Goal: Task Accomplishment & Management: Manage account settings

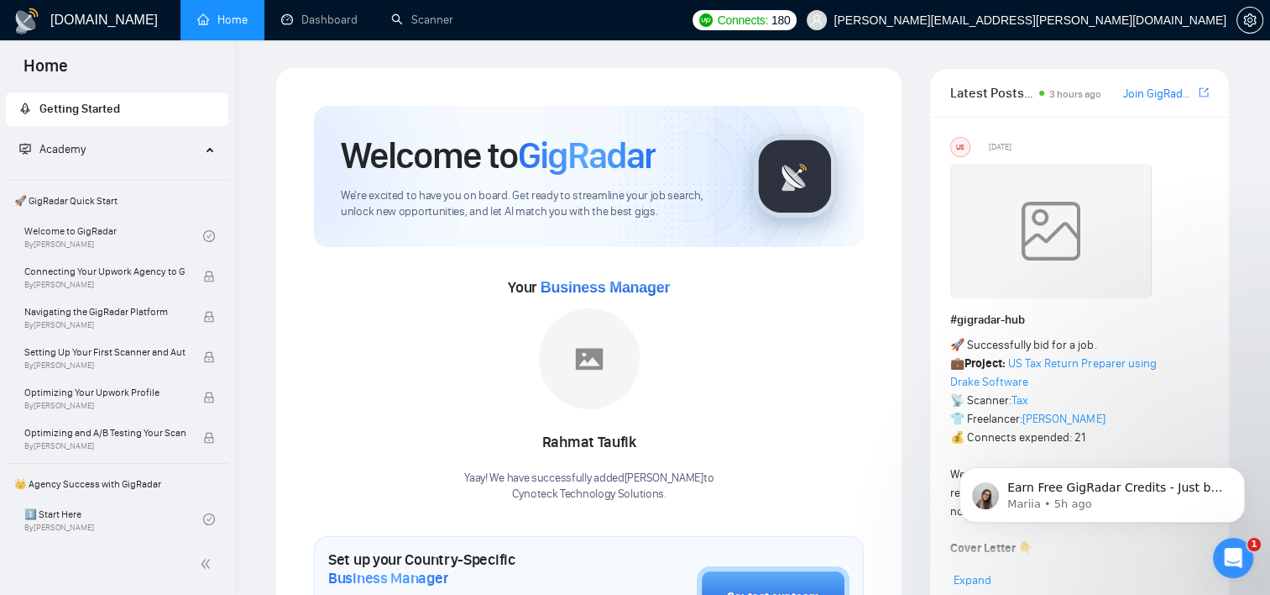
click at [581, 352] on img at bounding box center [589, 358] width 101 height 101
click at [571, 279] on span "Business Manager" at bounding box center [605, 287] width 129 height 17
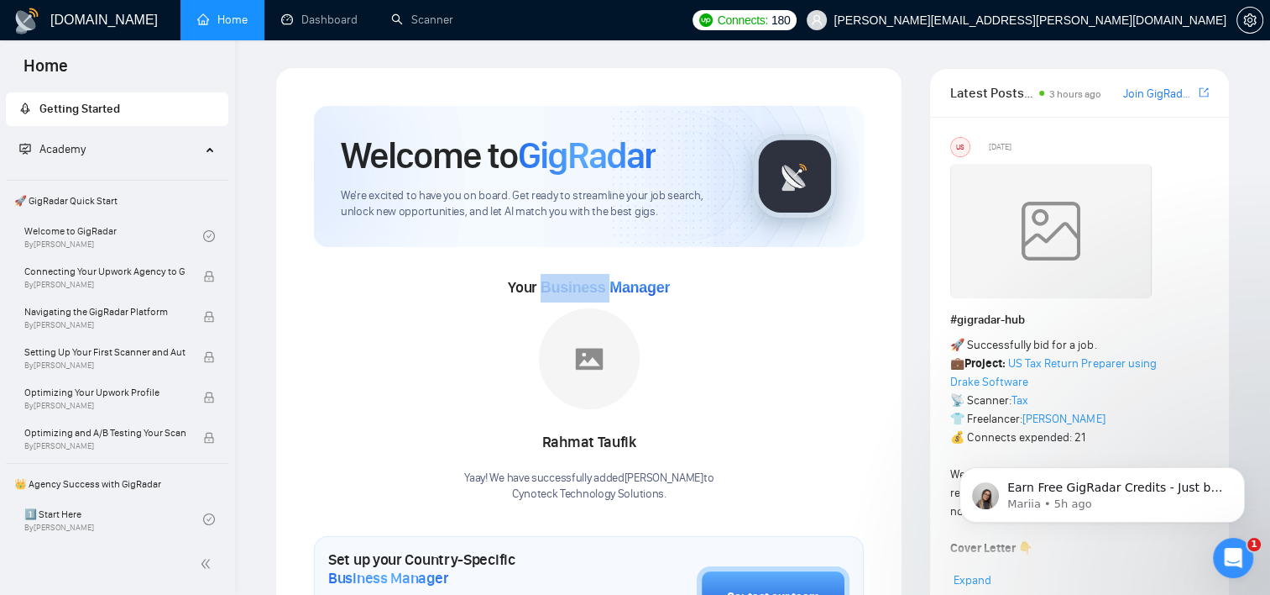
click at [571, 279] on span "Business Manager" at bounding box center [605, 287] width 129 height 17
click at [758, 377] on div "Your Business Manager Rahmat Taufik Yaay! We have successfully added Rahmat Tau…" at bounding box center [589, 388] width 550 height 228
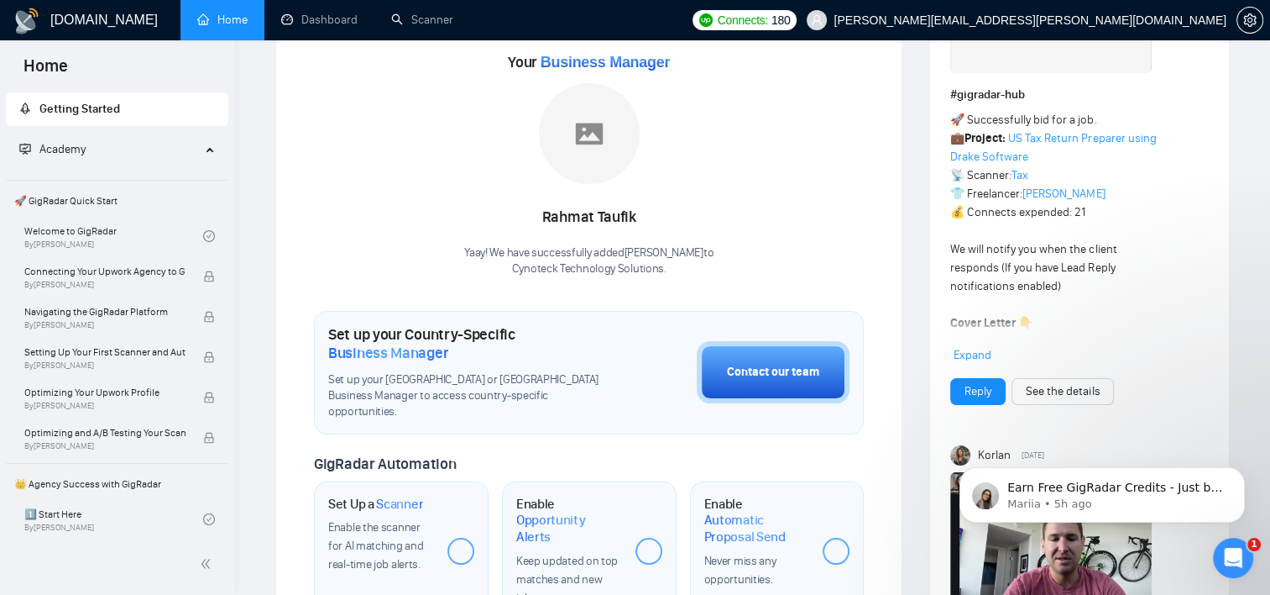
scroll to position [225, 0]
click at [308, 27] on link "Dashboard" at bounding box center [319, 20] width 76 height 14
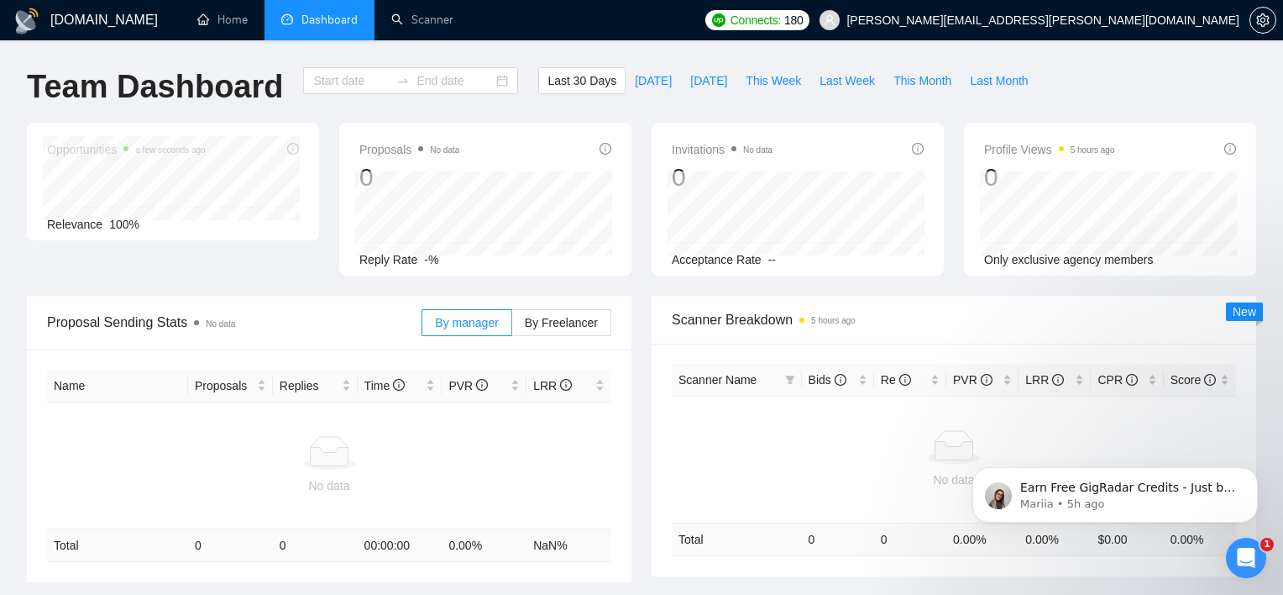
type input "[DATE]"
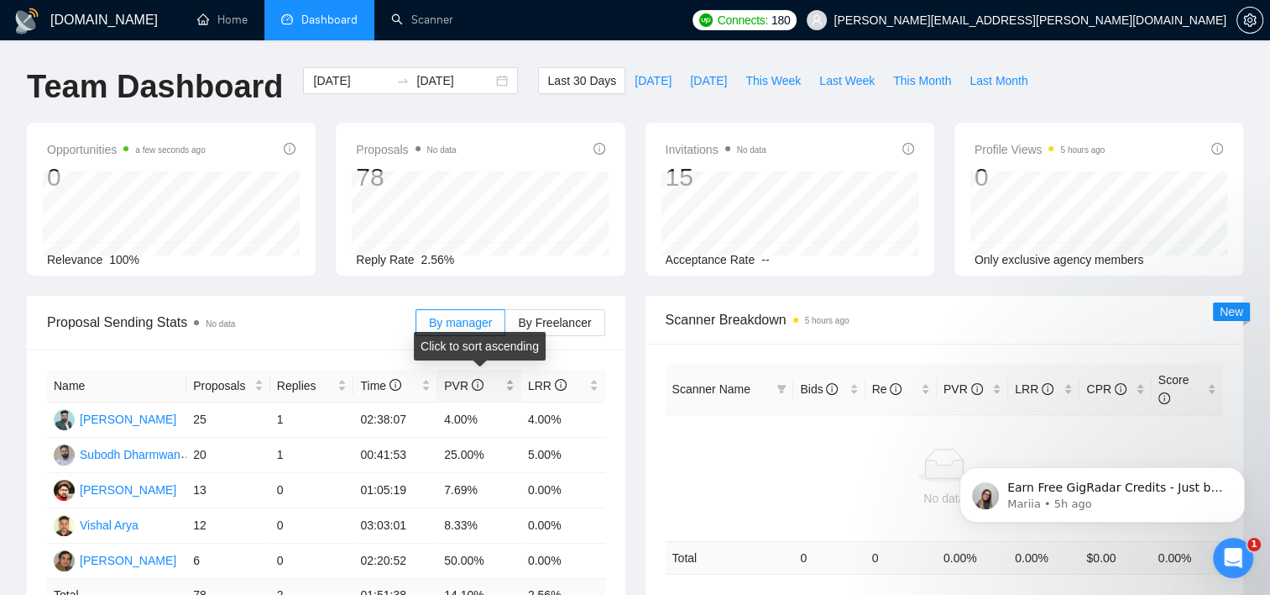
click at [474, 389] on icon "info-circle" at bounding box center [478, 385] width 12 height 12
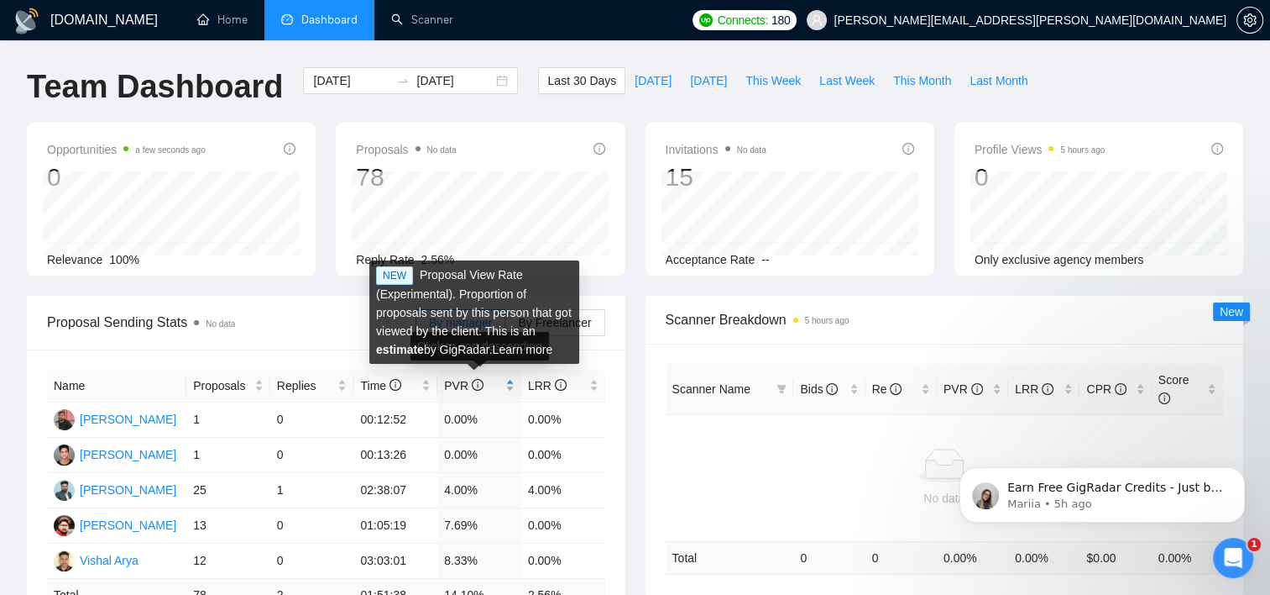
click at [474, 389] on icon "info-circle" at bounding box center [478, 385] width 12 height 12
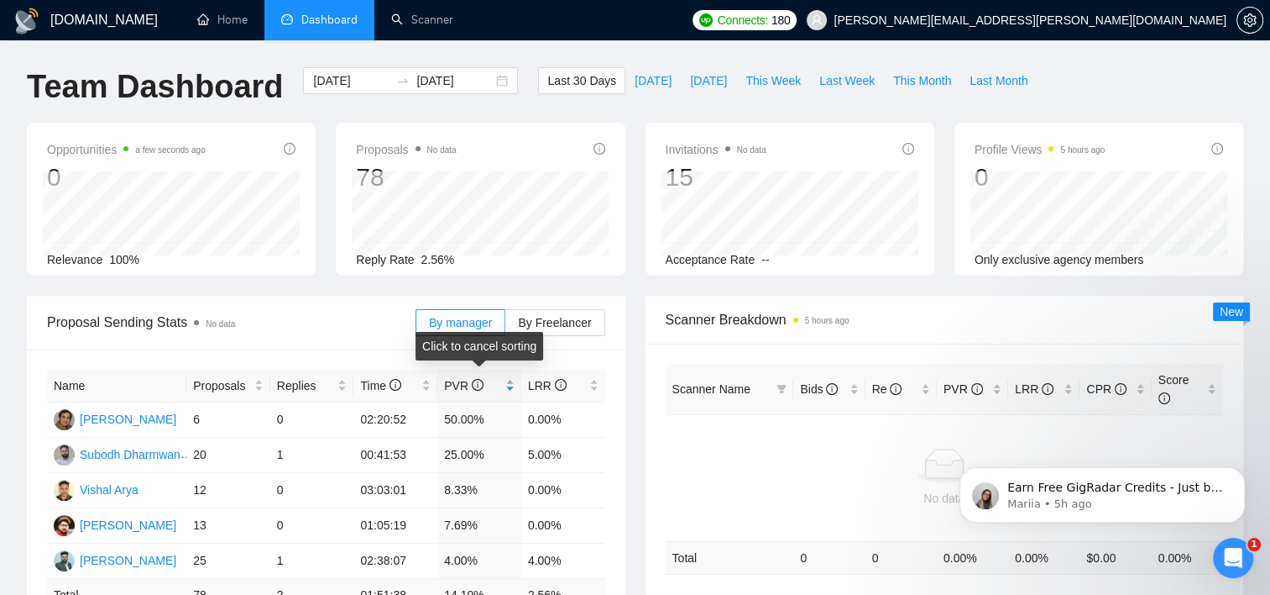
click at [480, 385] on icon "info-circle" at bounding box center [478, 385] width 12 height 12
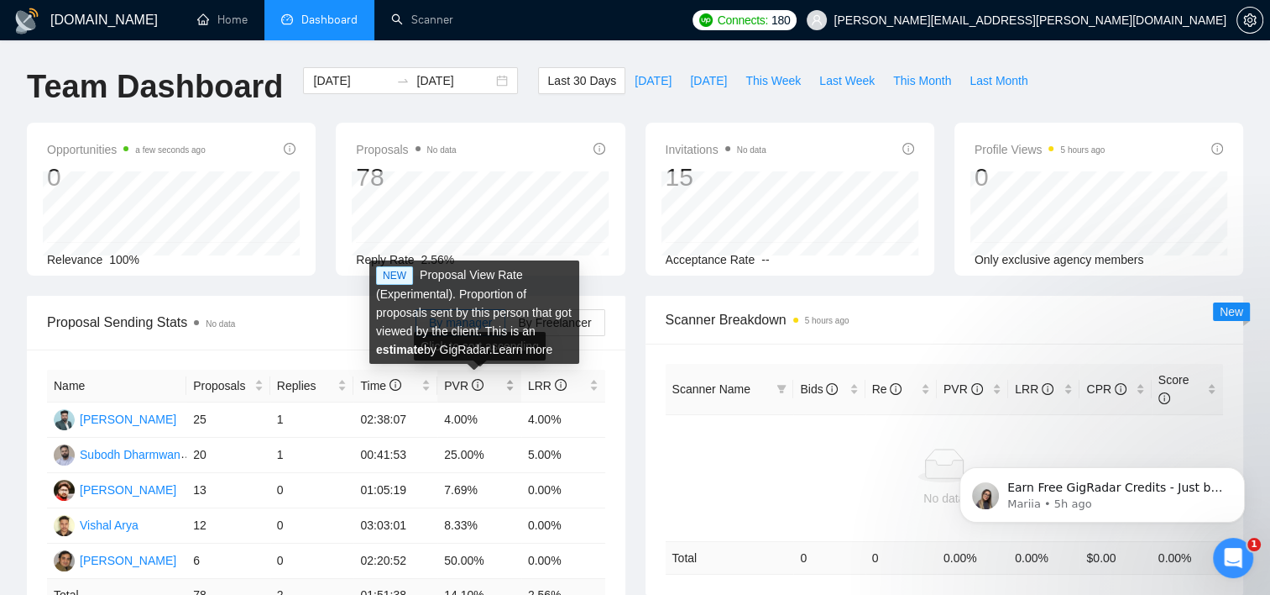
click at [480, 385] on icon "info-circle" at bounding box center [478, 385] width 12 height 12
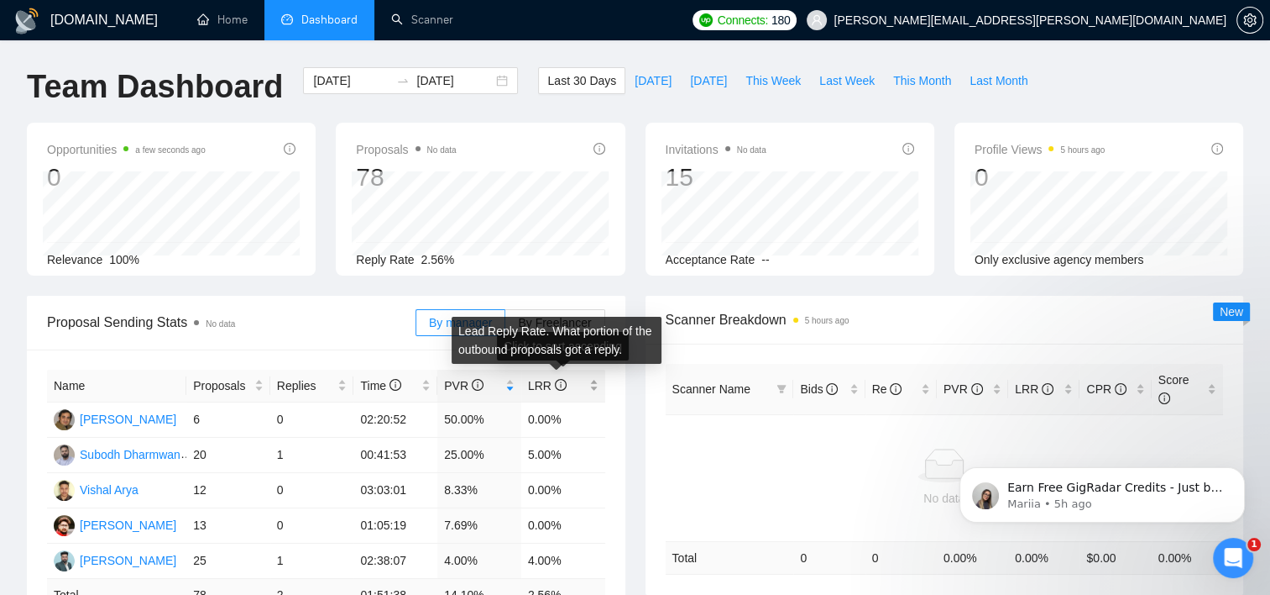
click at [561, 382] on icon "info-circle" at bounding box center [561, 385] width 12 height 12
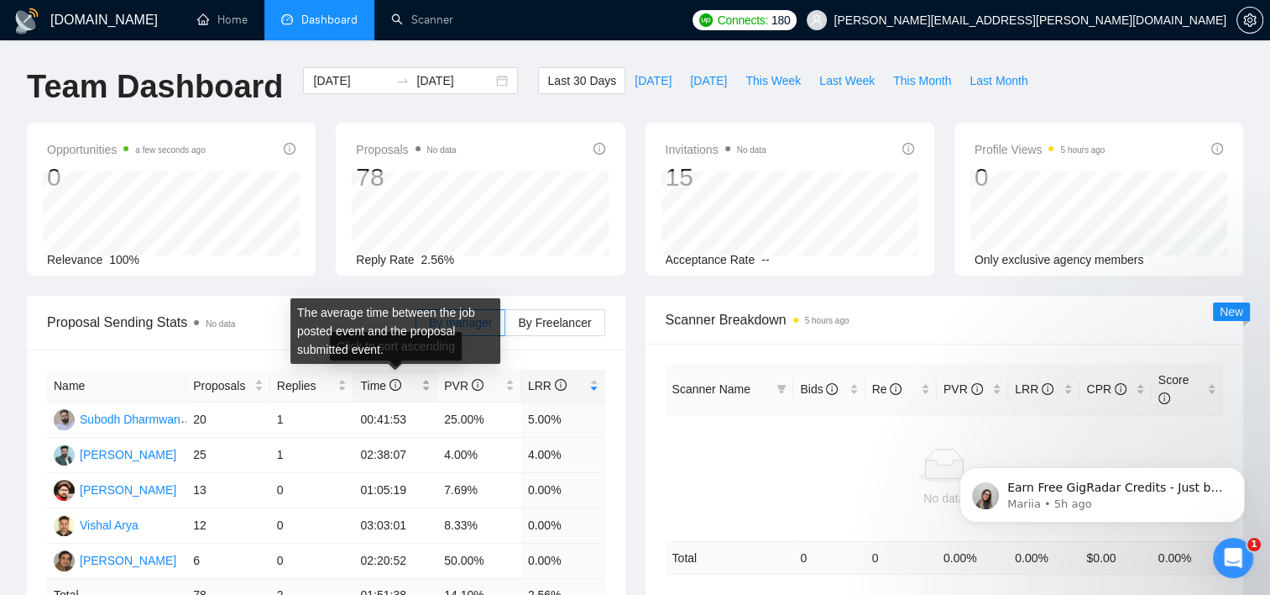
click at [393, 382] on icon "info-circle" at bounding box center [396, 385] width 12 height 12
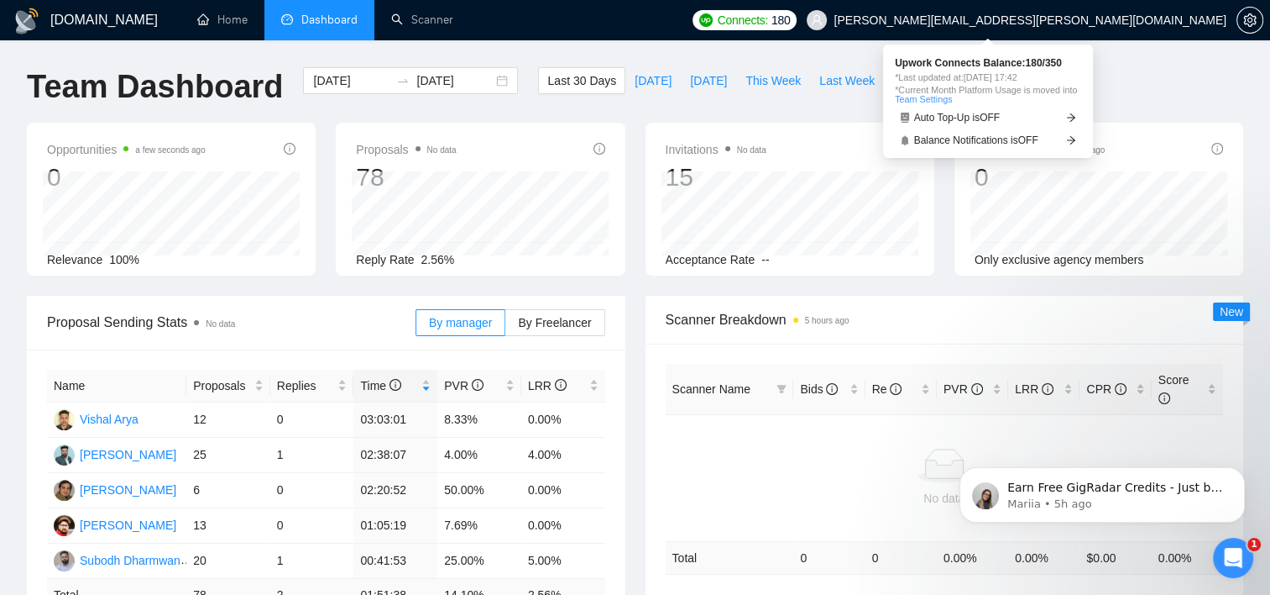
click at [768, 19] on span "Connects:" at bounding box center [743, 20] width 50 height 18
click at [790, 17] on span "180" at bounding box center [781, 20] width 18 height 18
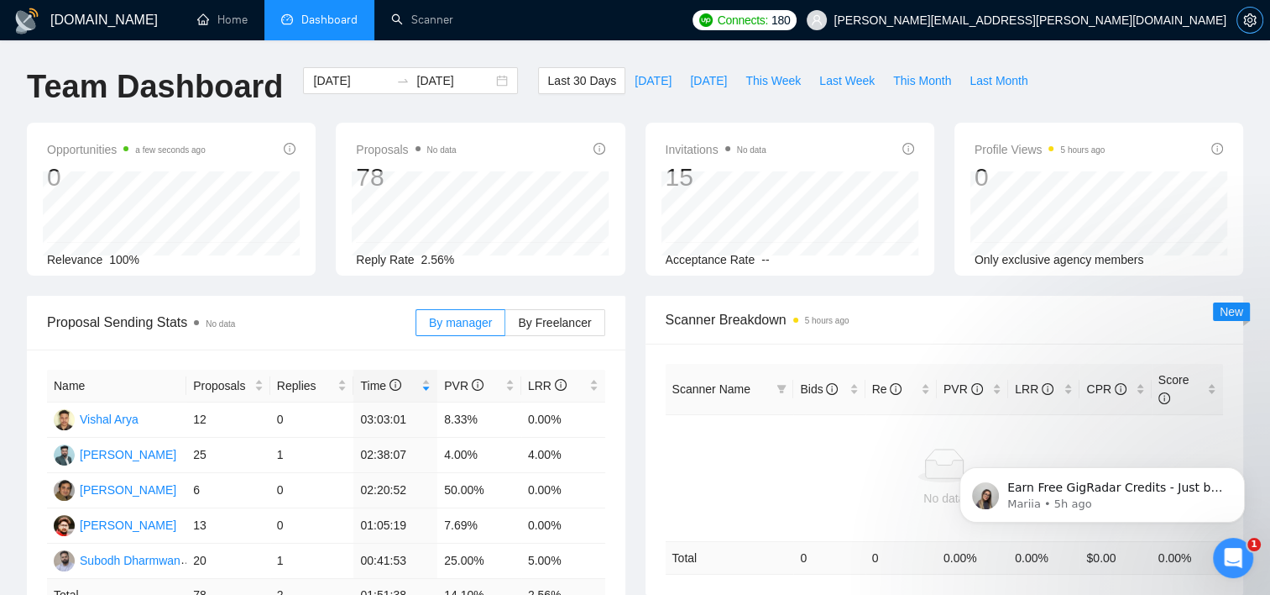
click at [1255, 13] on icon "setting" at bounding box center [1250, 19] width 13 height 13
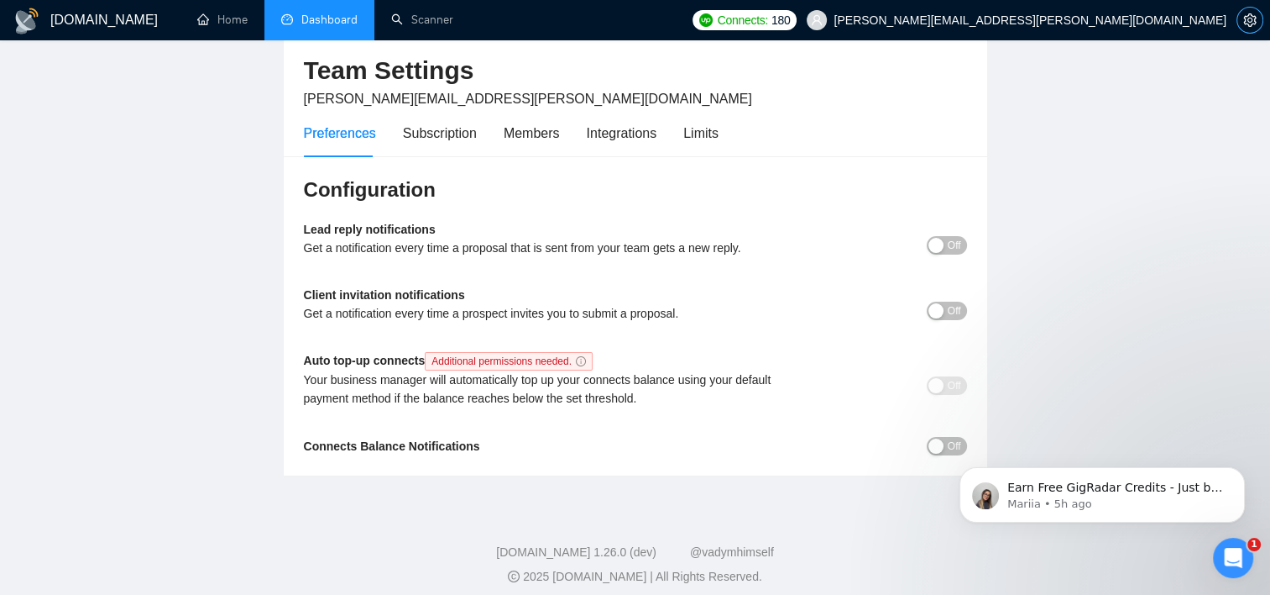
scroll to position [81, 0]
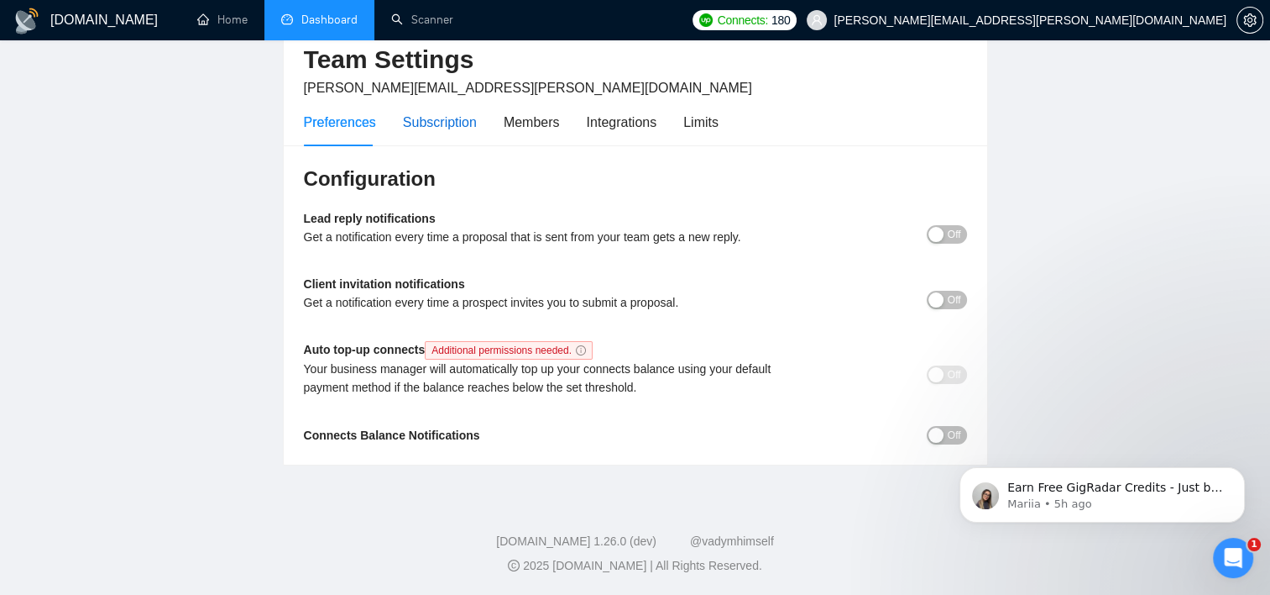
click at [458, 129] on div "Subscription" at bounding box center [440, 122] width 74 height 21
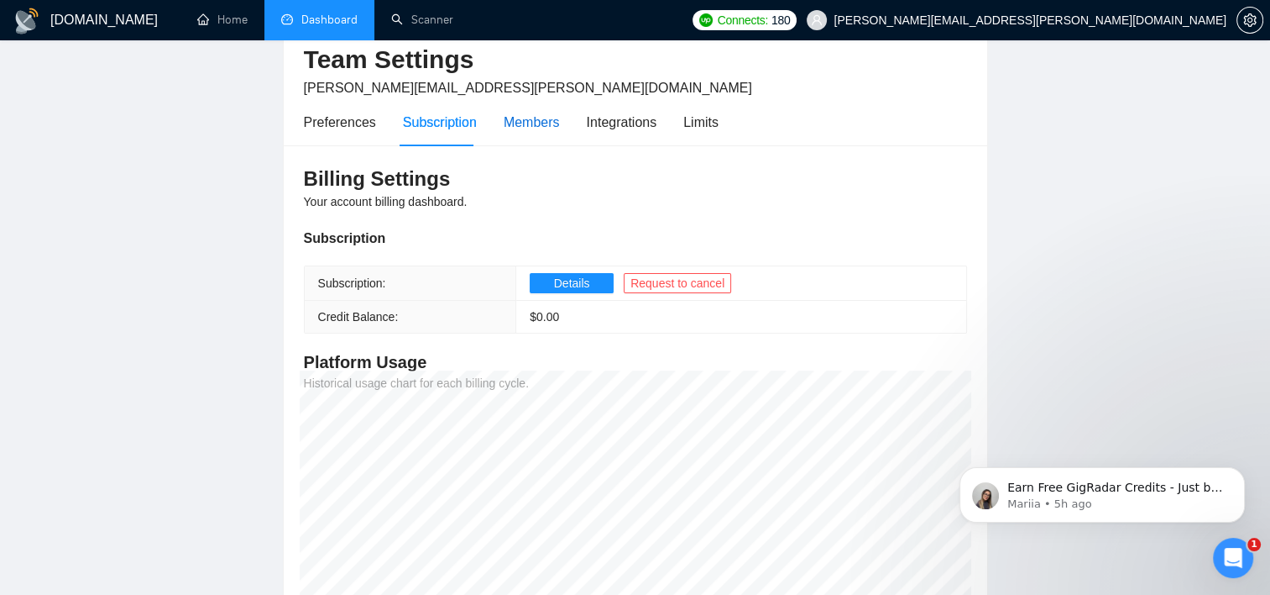
click at [519, 122] on div "Members" at bounding box center [532, 122] width 56 height 21
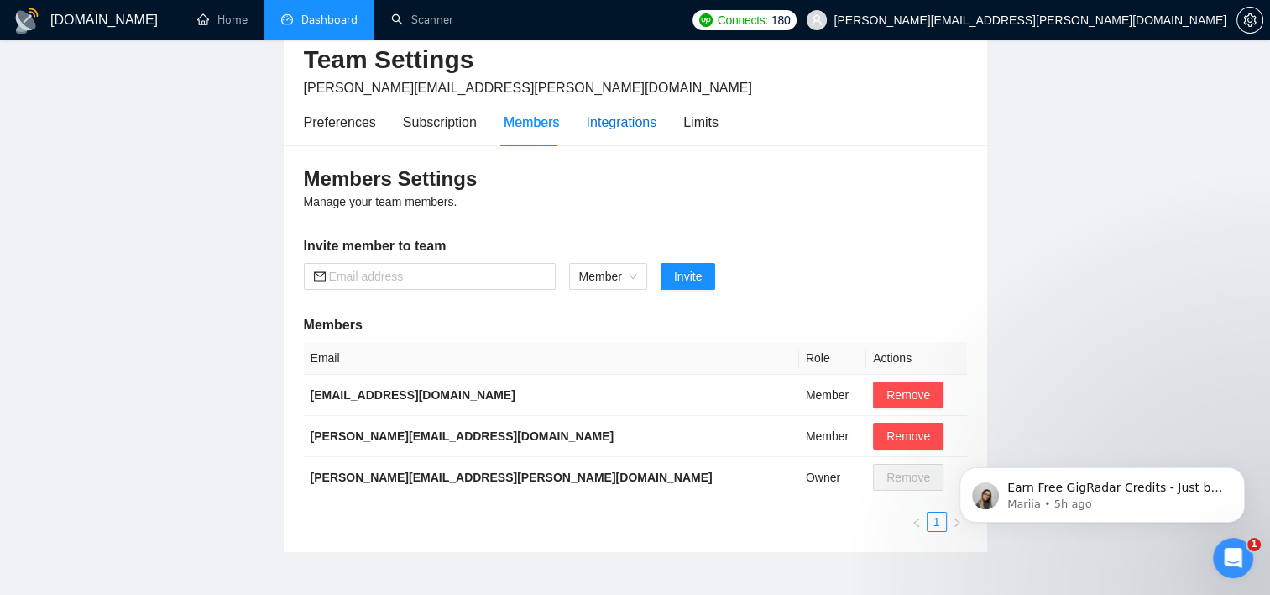
click at [612, 118] on div "Integrations" at bounding box center [622, 122] width 71 height 21
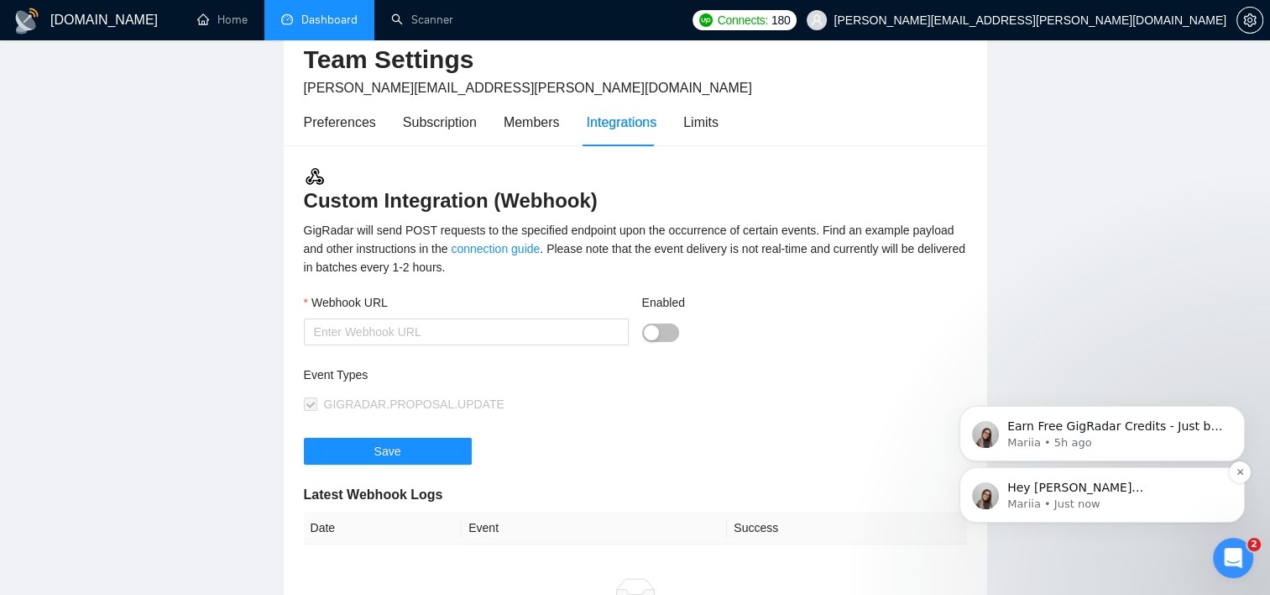
click at [1121, 502] on p "Mariia • Just now" at bounding box center [1116, 503] width 217 height 15
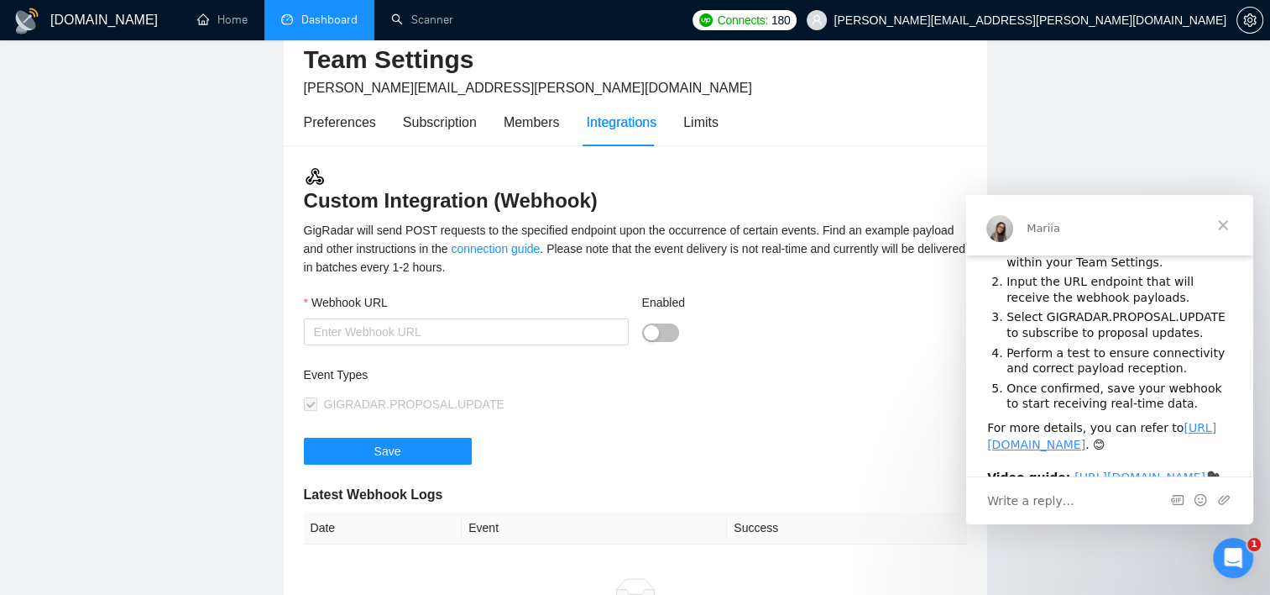
scroll to position [262, 0]
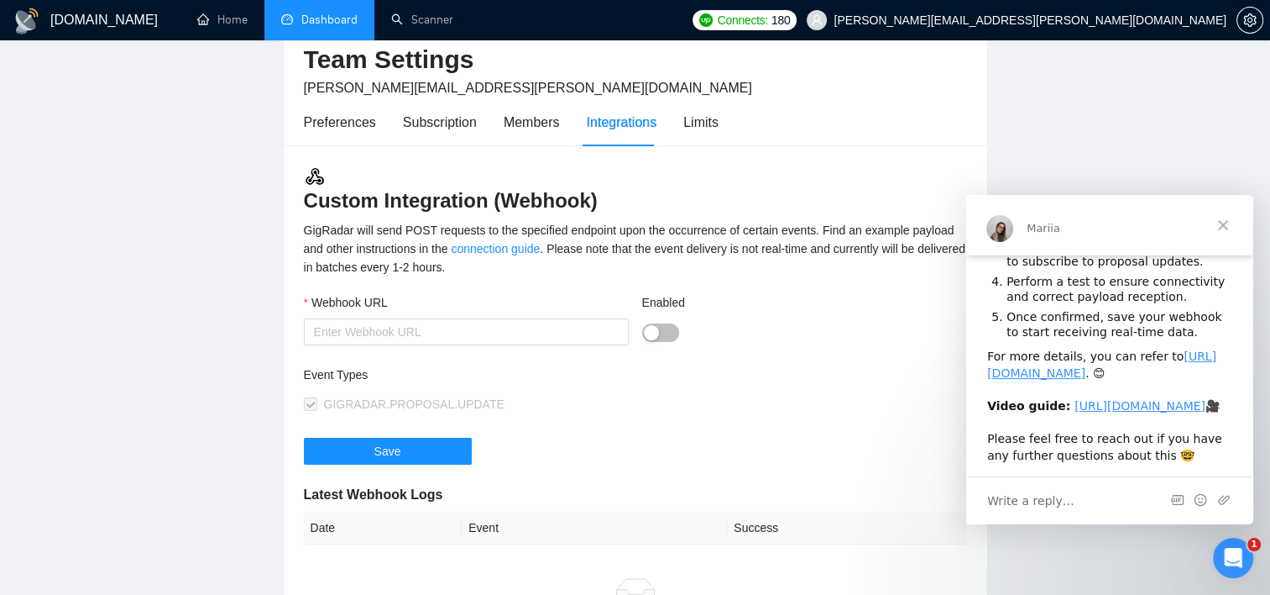
click at [1217, 225] on span "Close" at bounding box center [1223, 225] width 60 height 60
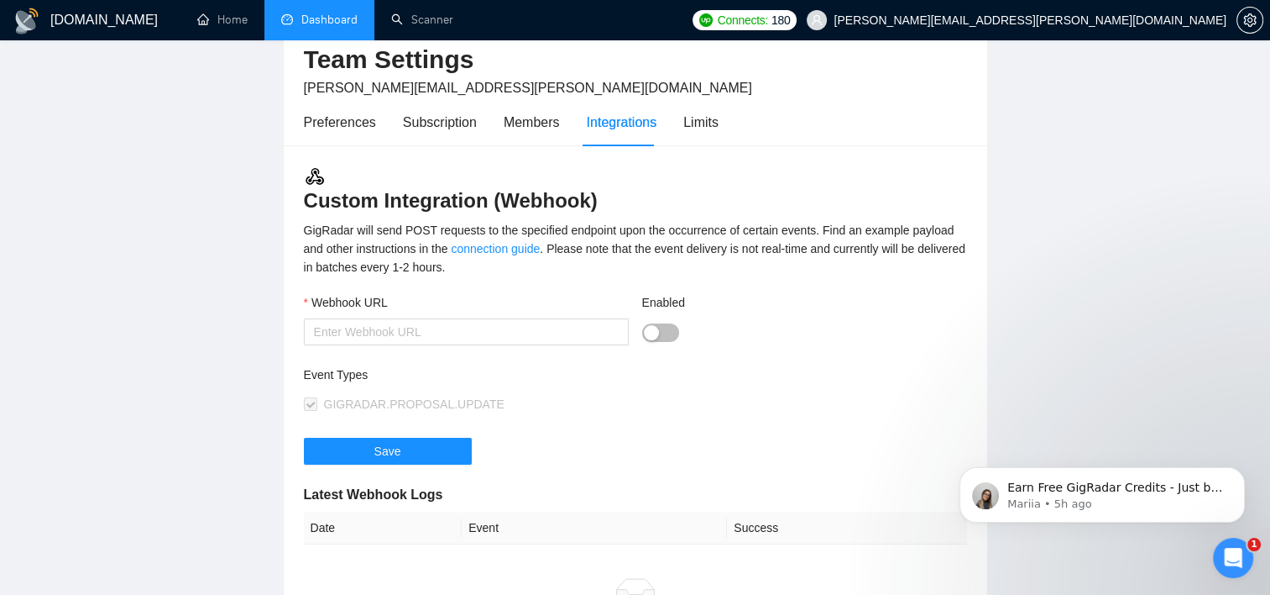
scroll to position [0, 0]
click at [699, 129] on div "Limits" at bounding box center [701, 122] width 35 height 21
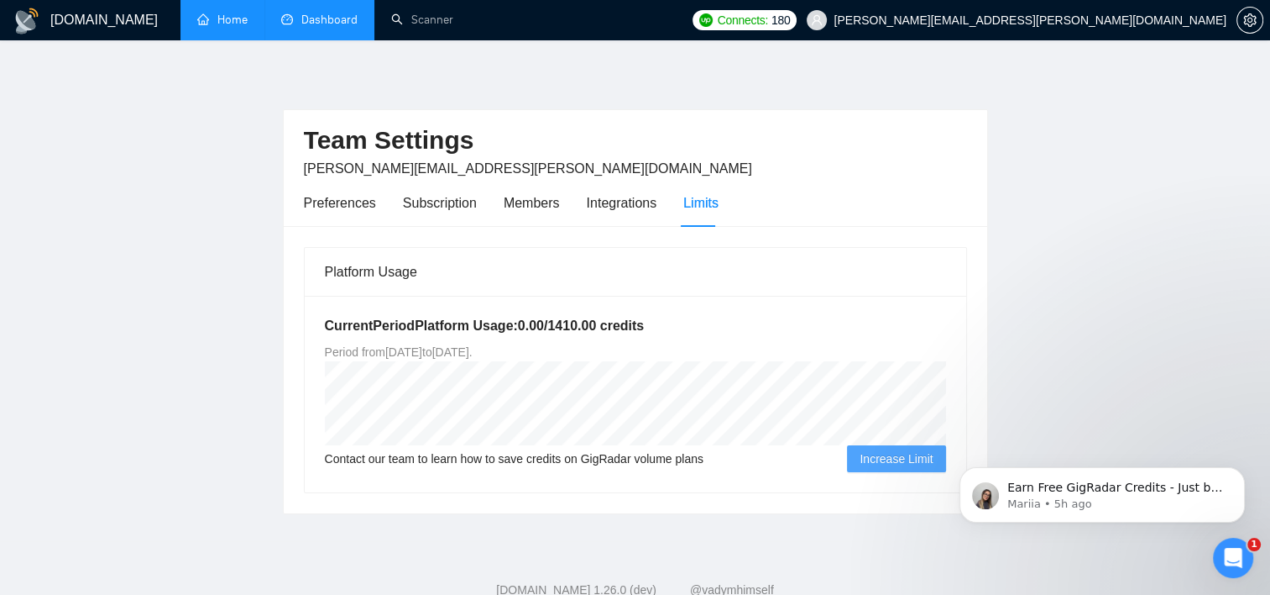
click at [228, 13] on link "Home" at bounding box center [222, 20] width 50 height 14
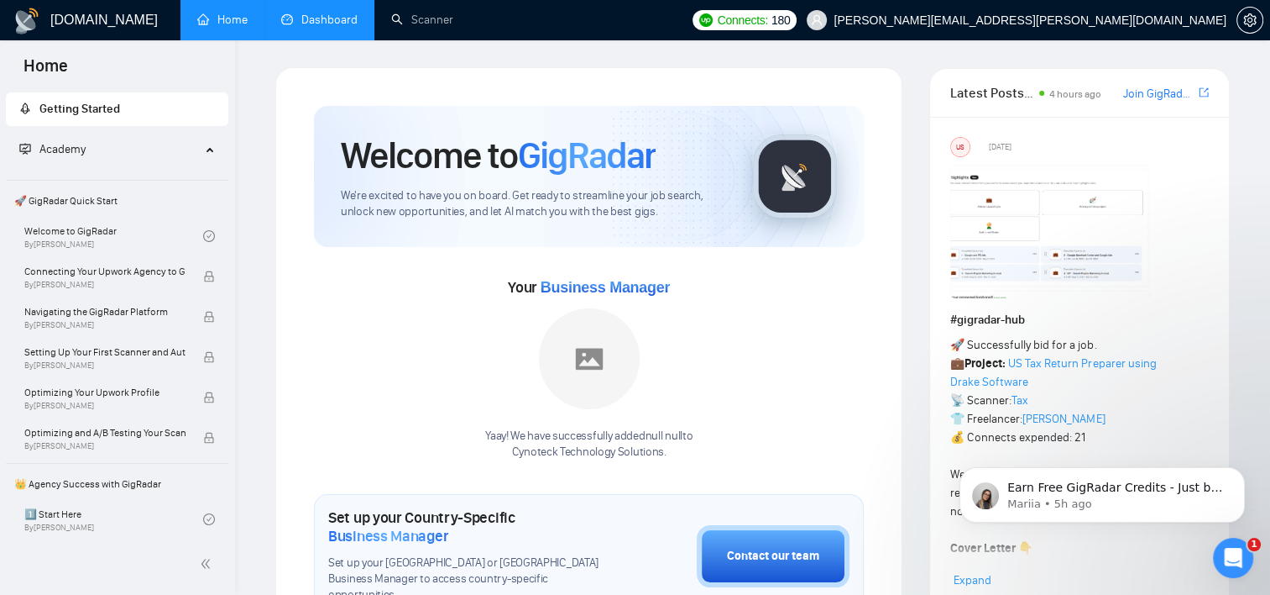
click at [615, 371] on img at bounding box center [589, 358] width 101 height 101
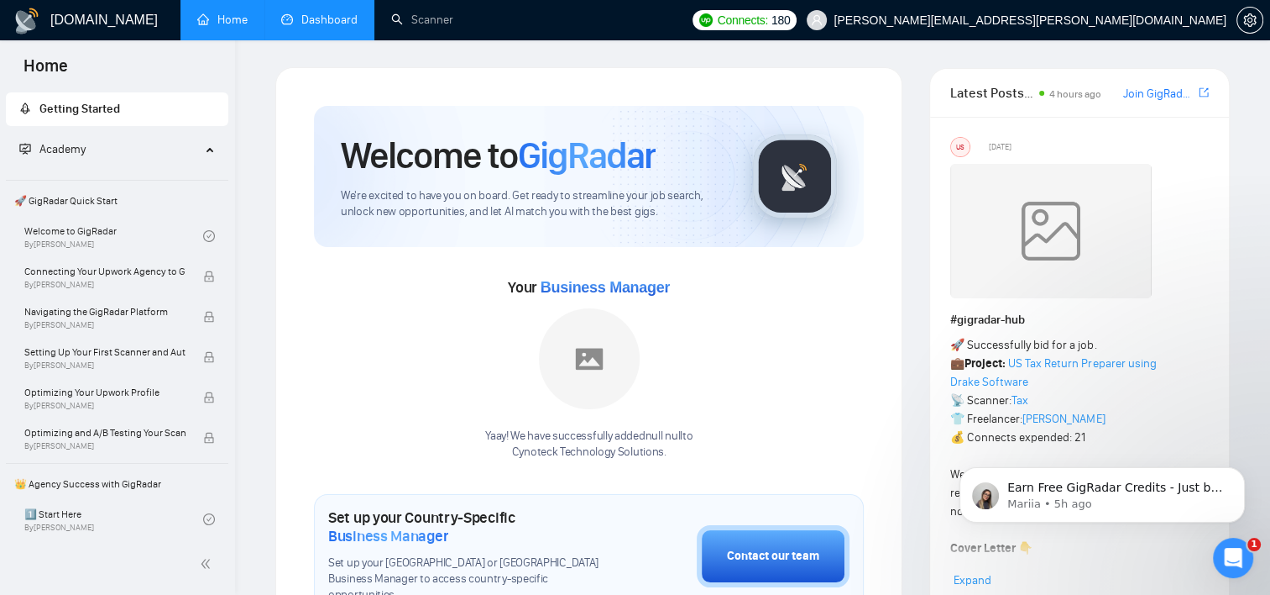
click at [615, 371] on img at bounding box center [589, 358] width 101 height 101
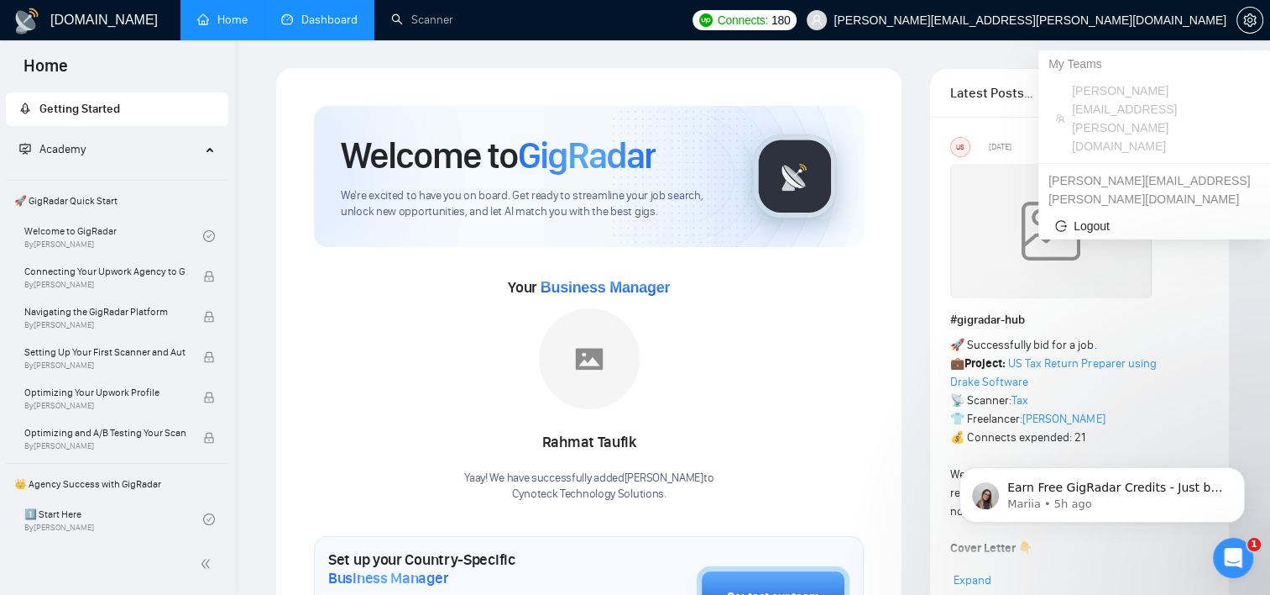
click at [1143, 20] on span "[PERSON_NAME][EMAIL_ADDRESS][PERSON_NAME][DOMAIN_NAME]" at bounding box center [1030, 20] width 393 height 0
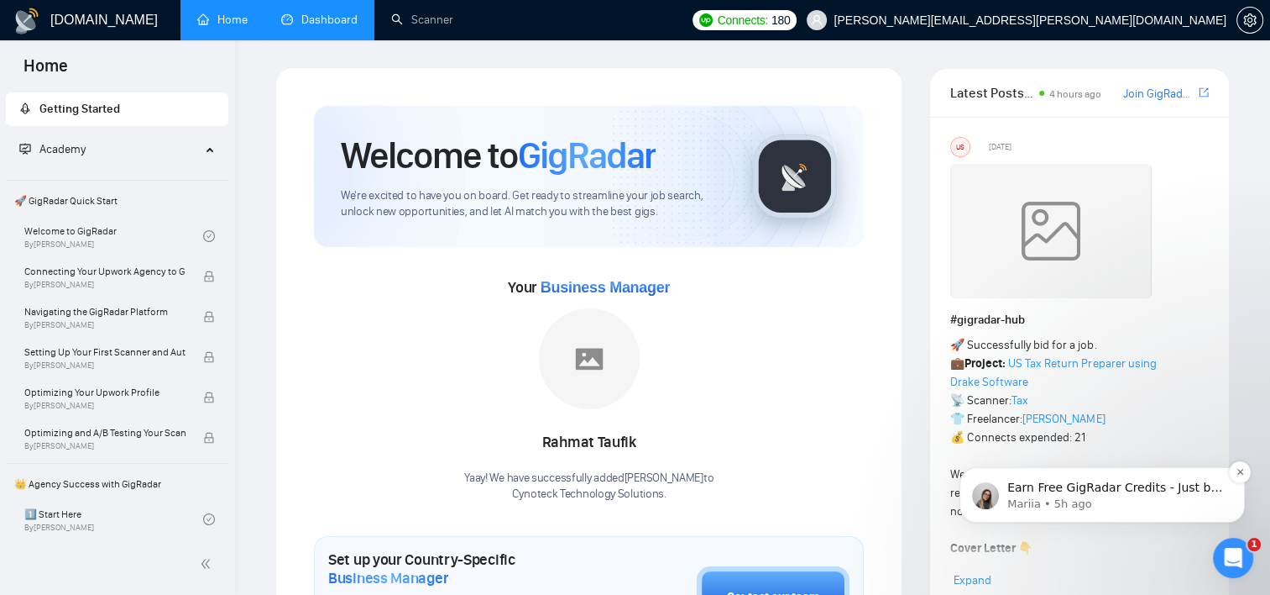
click at [1066, 498] on p "Mariia • 5h ago" at bounding box center [1116, 503] width 217 height 15
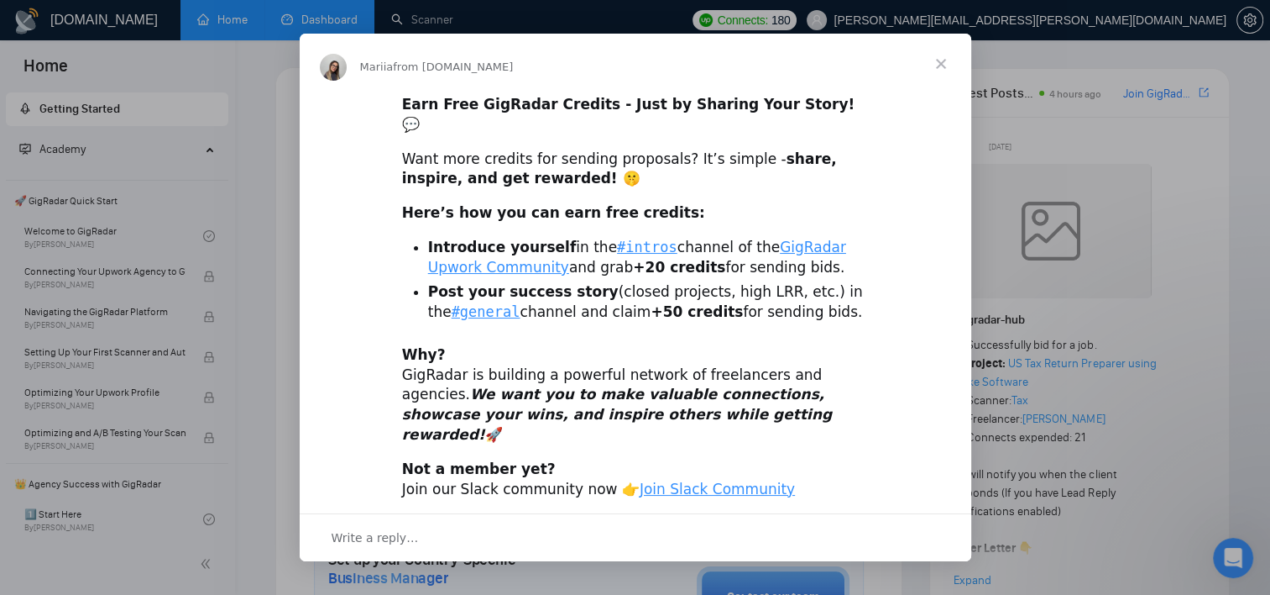
scroll to position [48, 0]
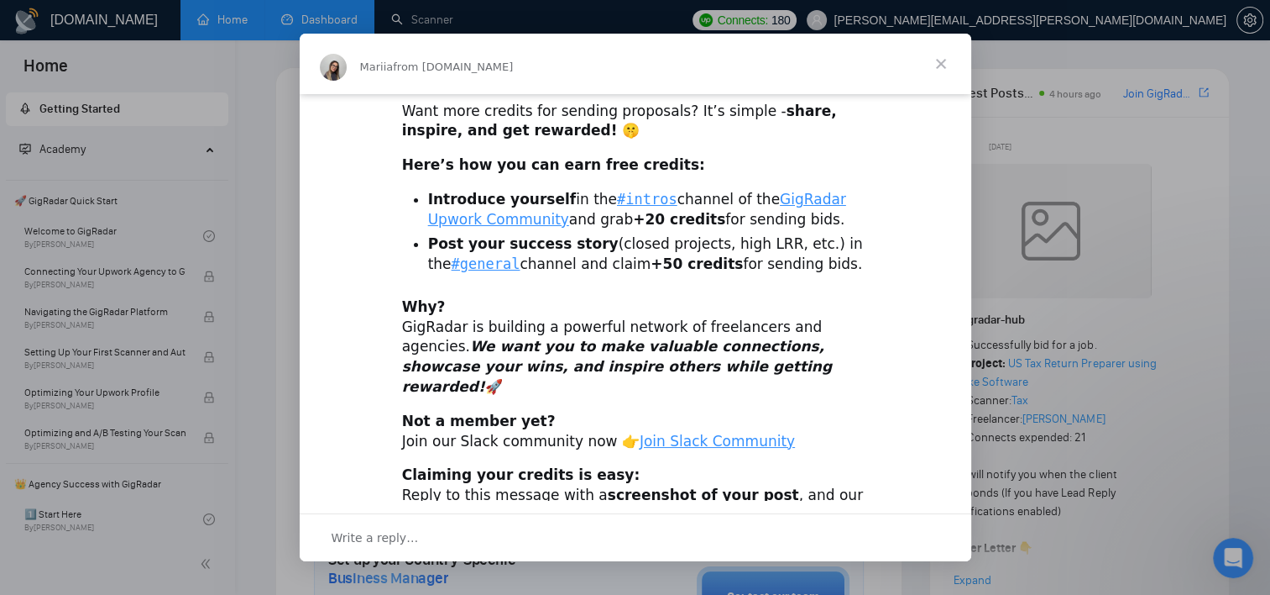
click at [947, 60] on span "Close" at bounding box center [941, 64] width 60 height 60
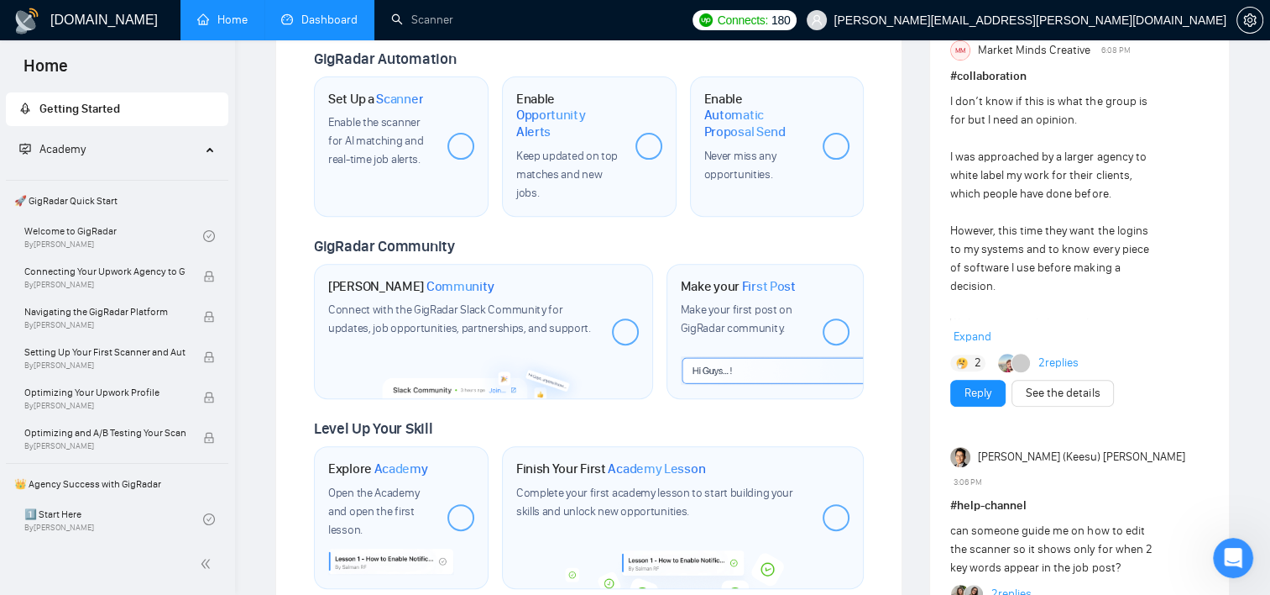
scroll to position [637, 0]
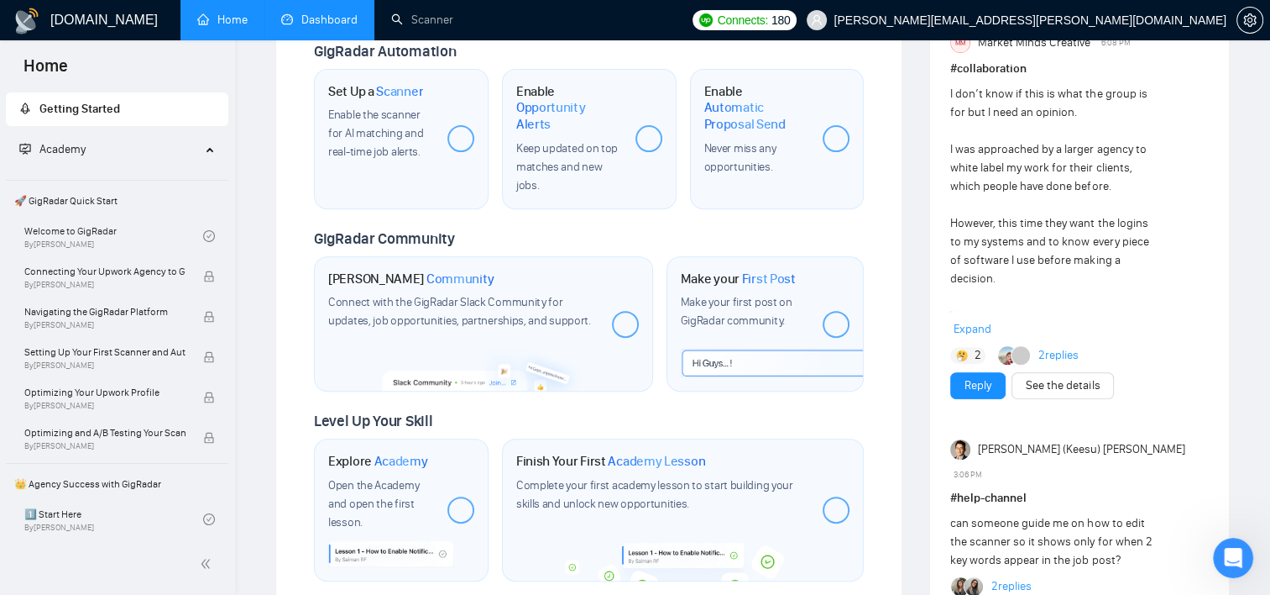
click at [54, 65] on span "Home" at bounding box center [45, 71] width 71 height 35
click at [331, 18] on link "Dashboard" at bounding box center [319, 20] width 76 height 14
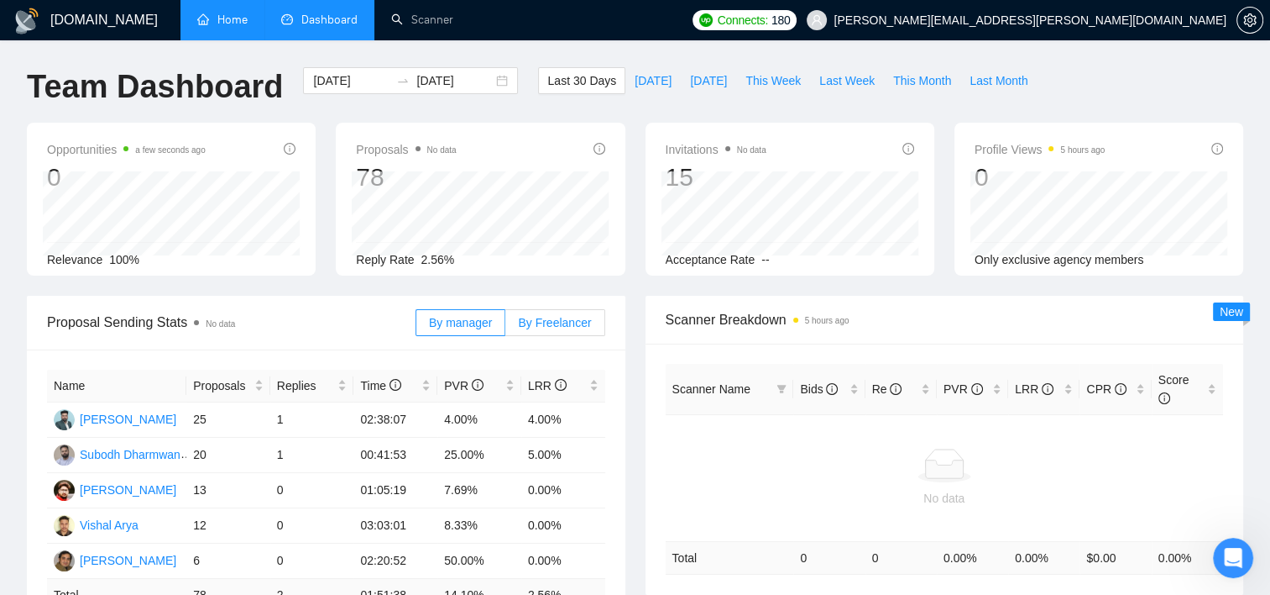
click at [566, 316] on span "By Freelancer" at bounding box center [554, 322] width 73 height 13
click at [506, 327] on input "By Freelancer" at bounding box center [506, 327] width 0 height 0
click at [551, 336] on div "By manager By Freelancer" at bounding box center [511, 323] width 190 height 54
click at [488, 81] on div "2025-08-13 2025-09-12" at bounding box center [410, 80] width 215 height 27
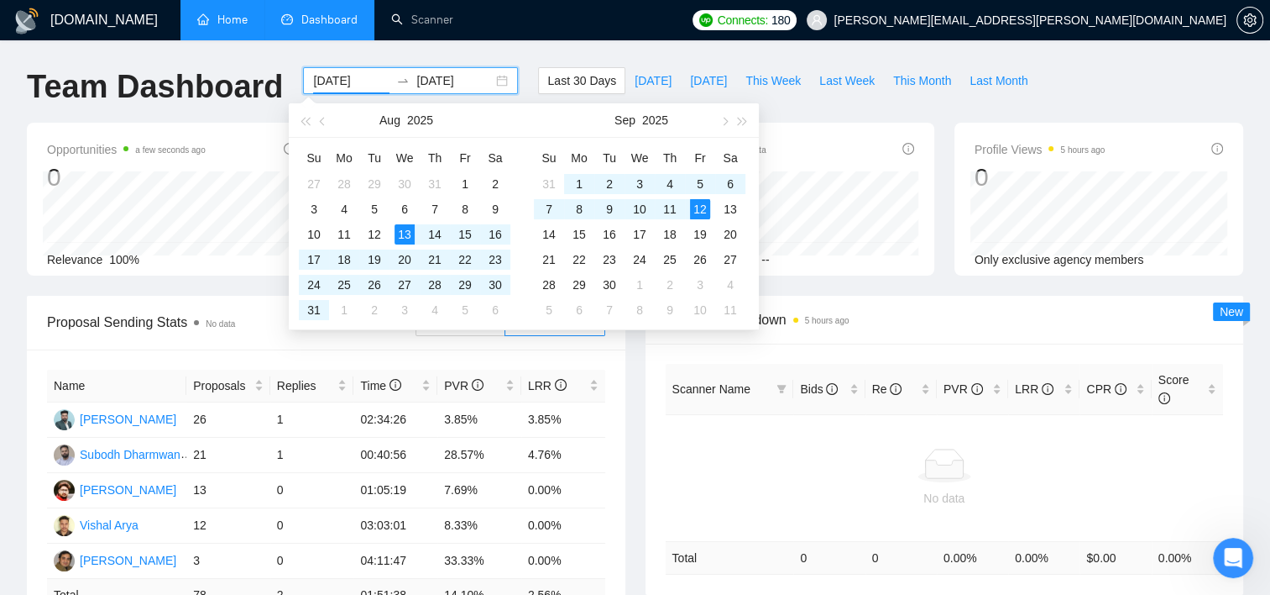
click at [488, 81] on div "2025-08-13 2025-09-12" at bounding box center [410, 80] width 215 height 27
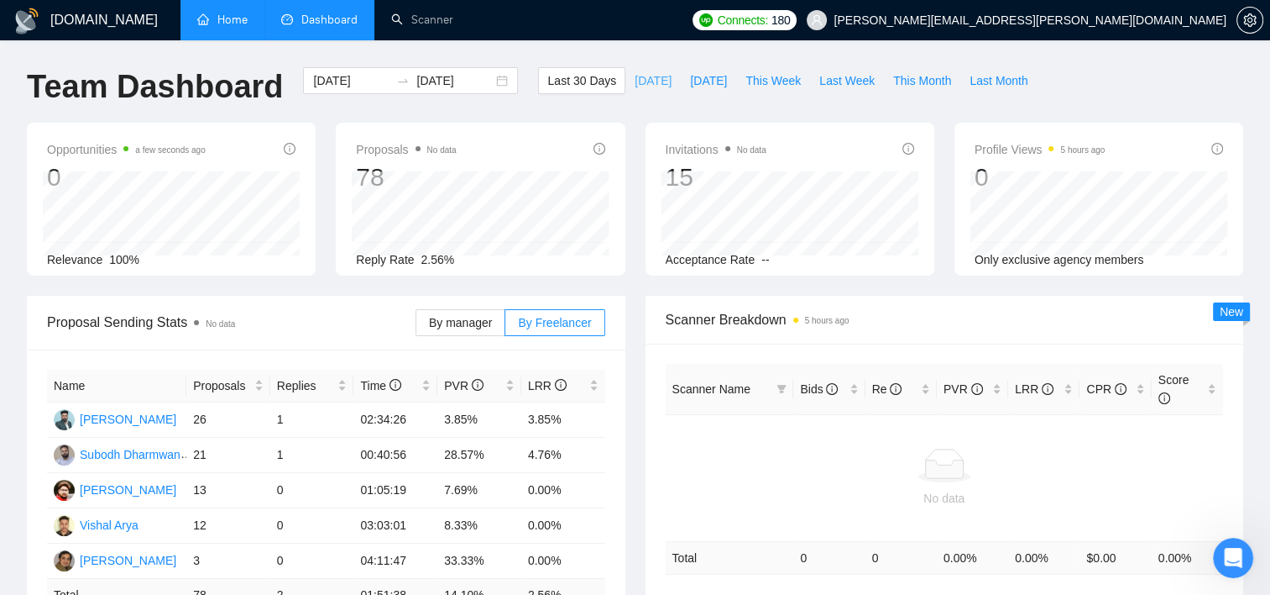
click at [638, 74] on span "[DATE]" at bounding box center [653, 80] width 37 height 18
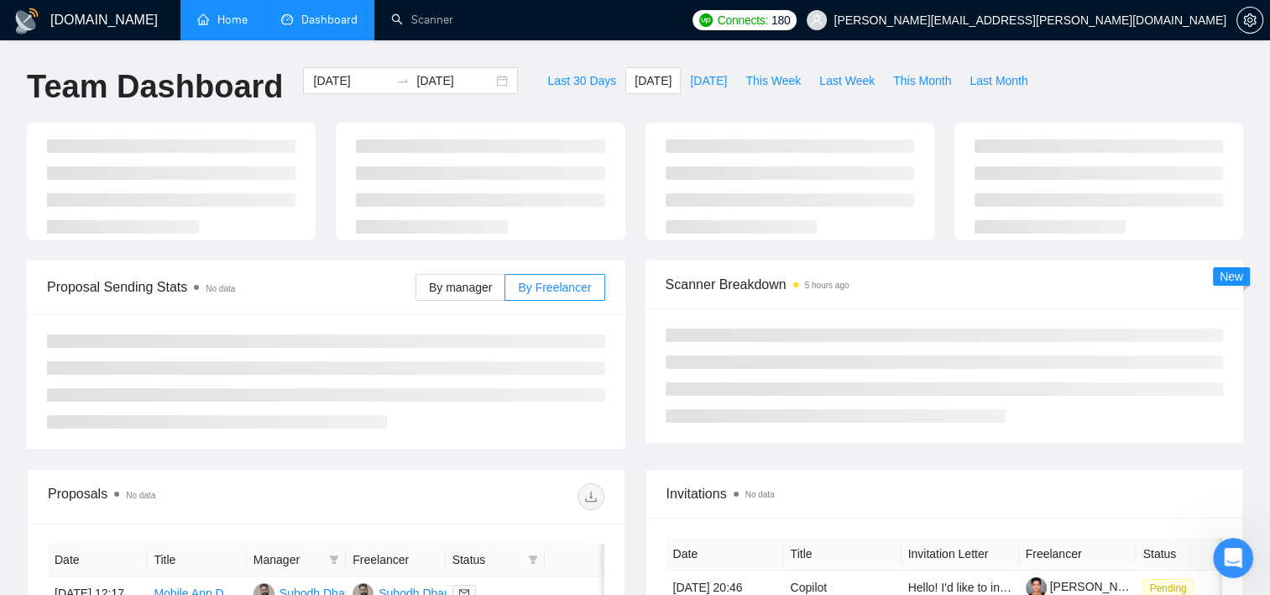
type input "[DATE]"
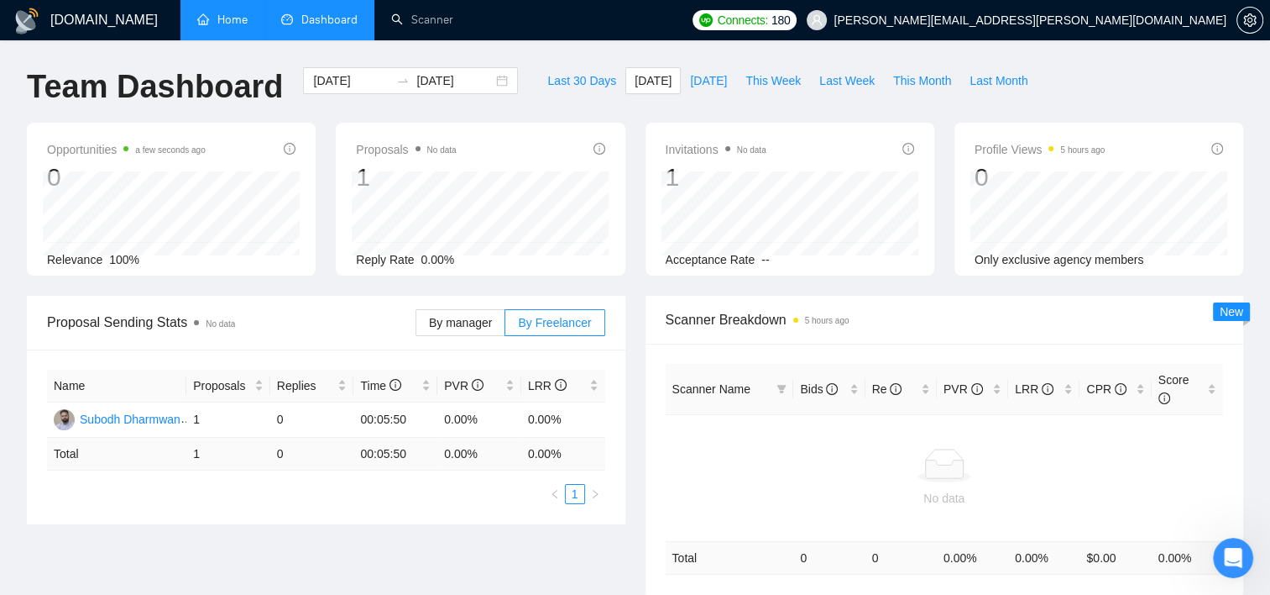
click at [229, 20] on link "Home" at bounding box center [222, 20] width 50 height 14
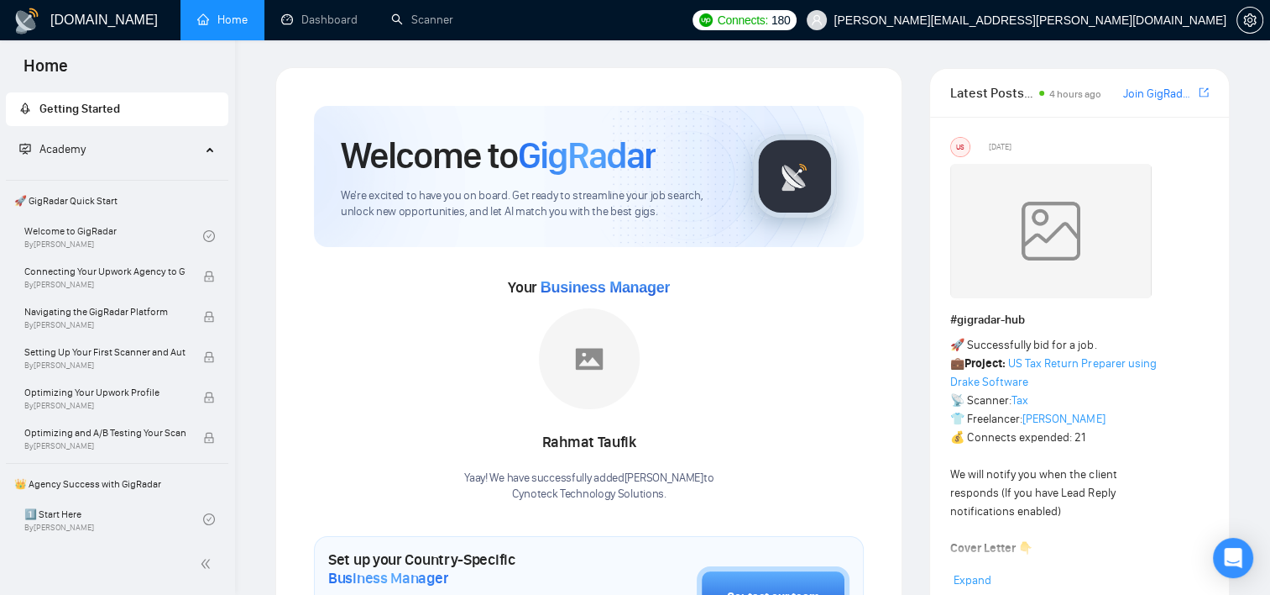
click at [595, 366] on img at bounding box center [589, 358] width 101 height 101
click at [1155, 97] on link "Join GigRadar Slack Community" at bounding box center [1159, 94] width 73 height 18
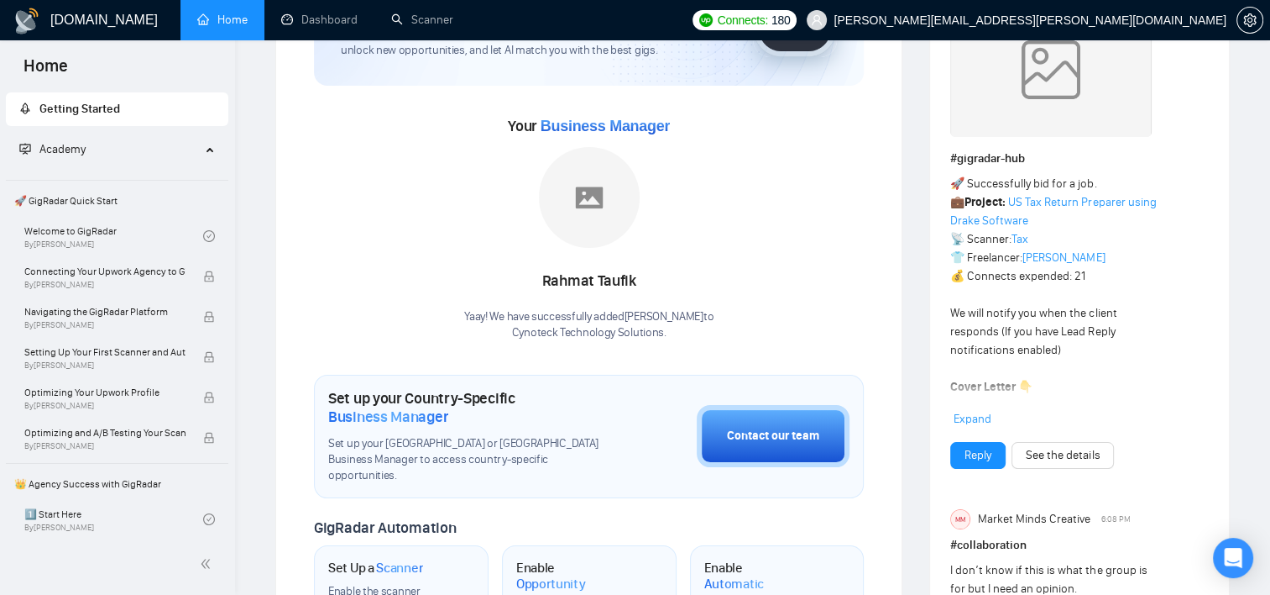
scroll to position [171, 0]
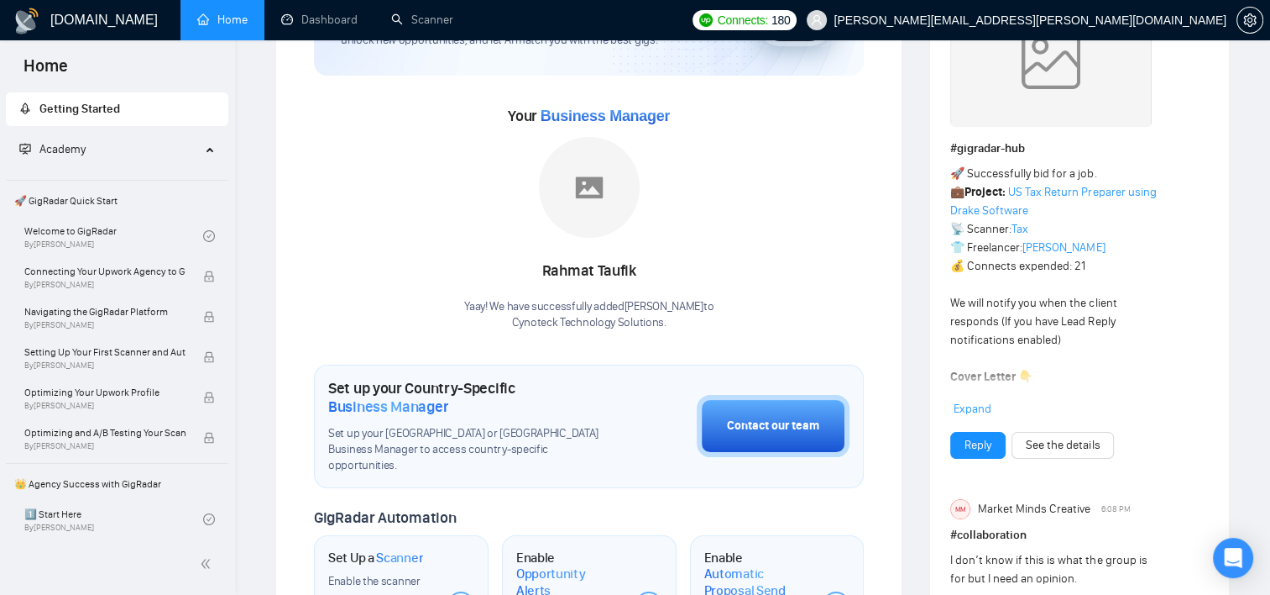
click at [593, 121] on span "Business Manager" at bounding box center [605, 115] width 129 height 17
click at [575, 250] on div "Rahmat Taufik Yaay! We have successfully added Rahmat Taufik to Cynoteck Techno…" at bounding box center [588, 233] width 249 height 193
drag, startPoint x: 565, startPoint y: 296, endPoint x: 560, endPoint y: 306, distance: 12.0
click at [560, 306] on div "Rahmat Taufik Yaay! We have successfully added Rahmat Taufik to Cynoteck Techno…" at bounding box center [588, 233] width 249 height 193
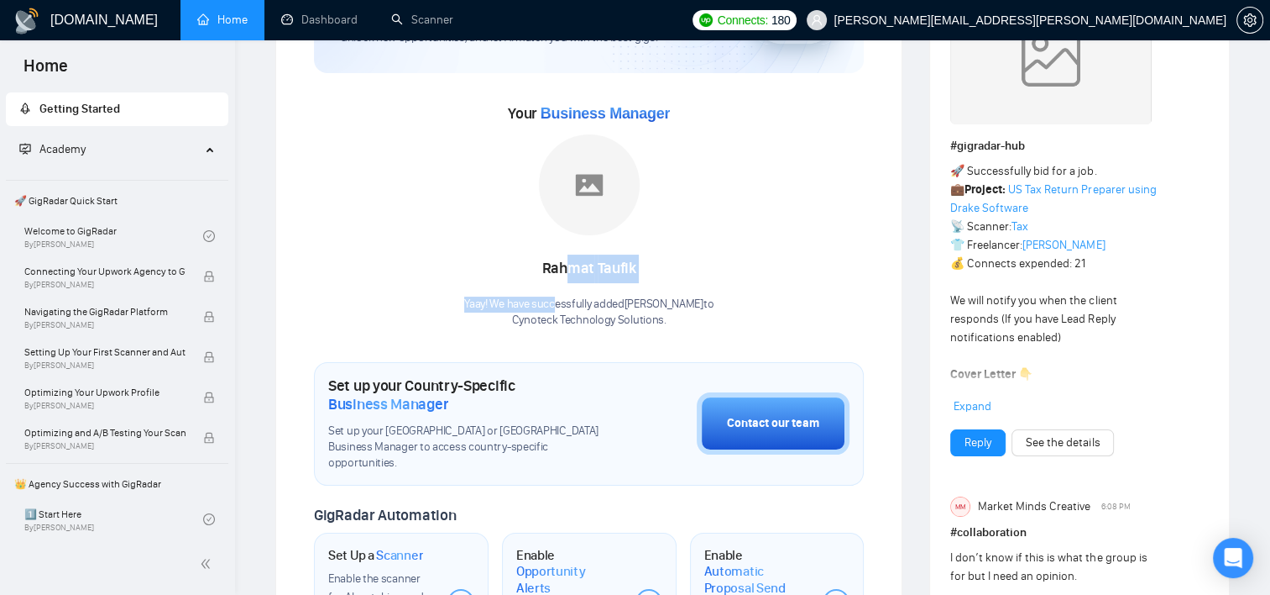
click at [560, 306] on div "Yaay! We have successfully added Rahmat Taufik to Cynoteck Technology Solutions…" at bounding box center [588, 312] width 249 height 32
click at [679, 275] on div "Rahmat Taufik" at bounding box center [588, 268] width 249 height 29
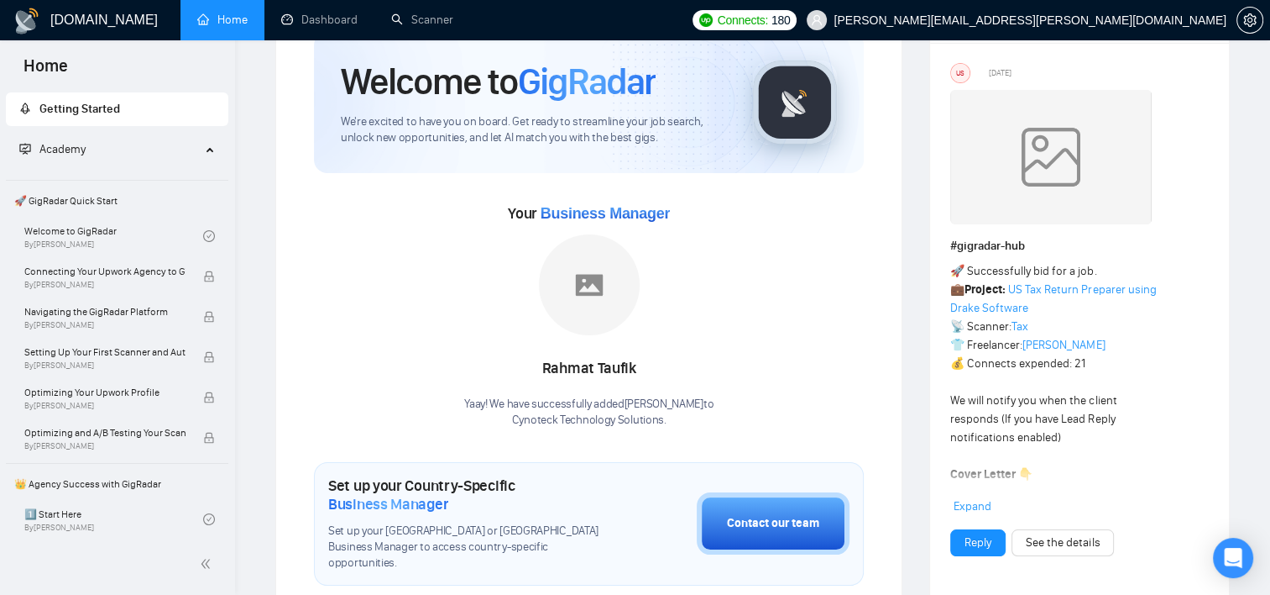
scroll to position [0, 0]
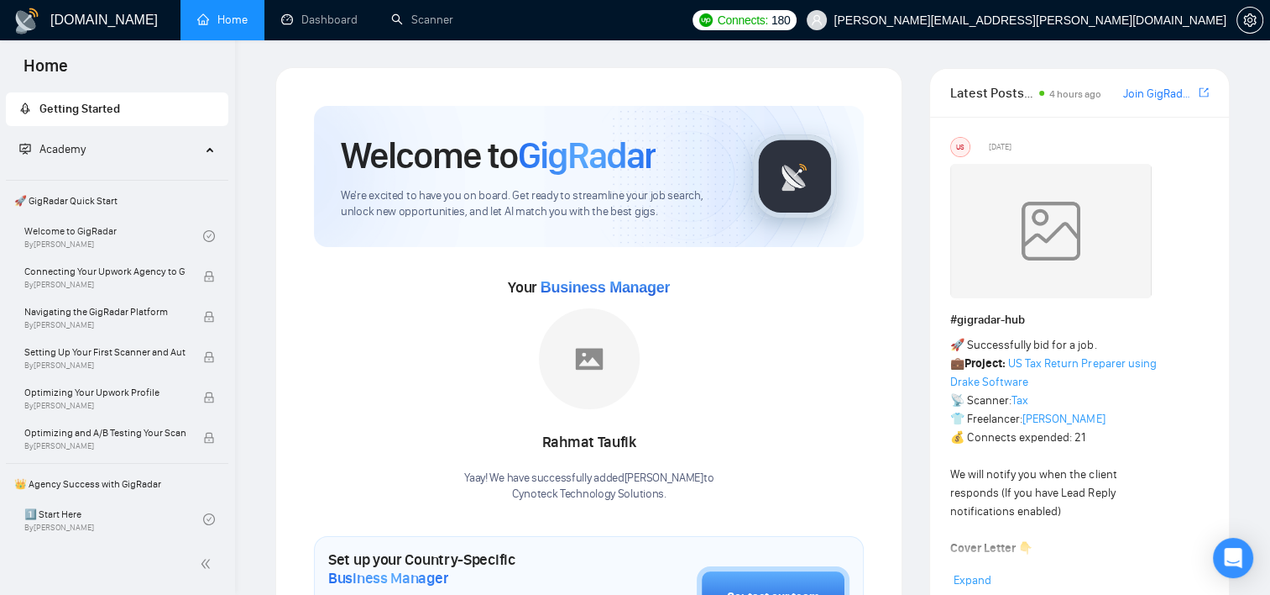
click at [1250, 7] on div at bounding box center [1250, 20] width 27 height 40
click at [1256, 16] on icon "setting" at bounding box center [1250, 19] width 13 height 13
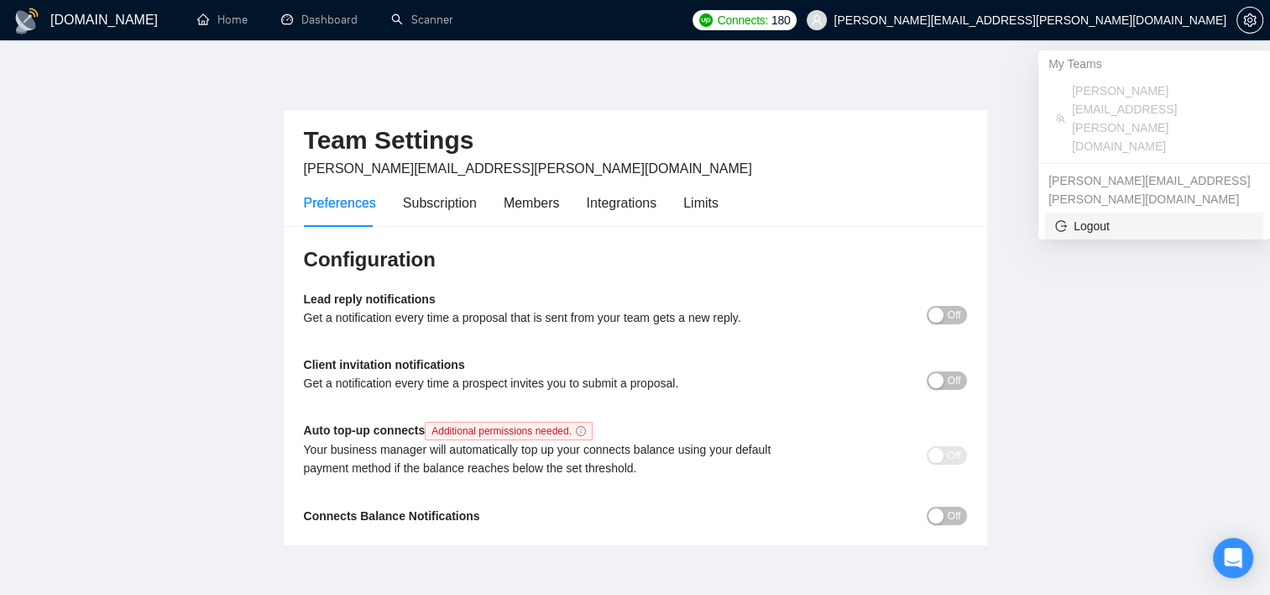
click at [1083, 217] on span "Logout" at bounding box center [1155, 226] width 198 height 18
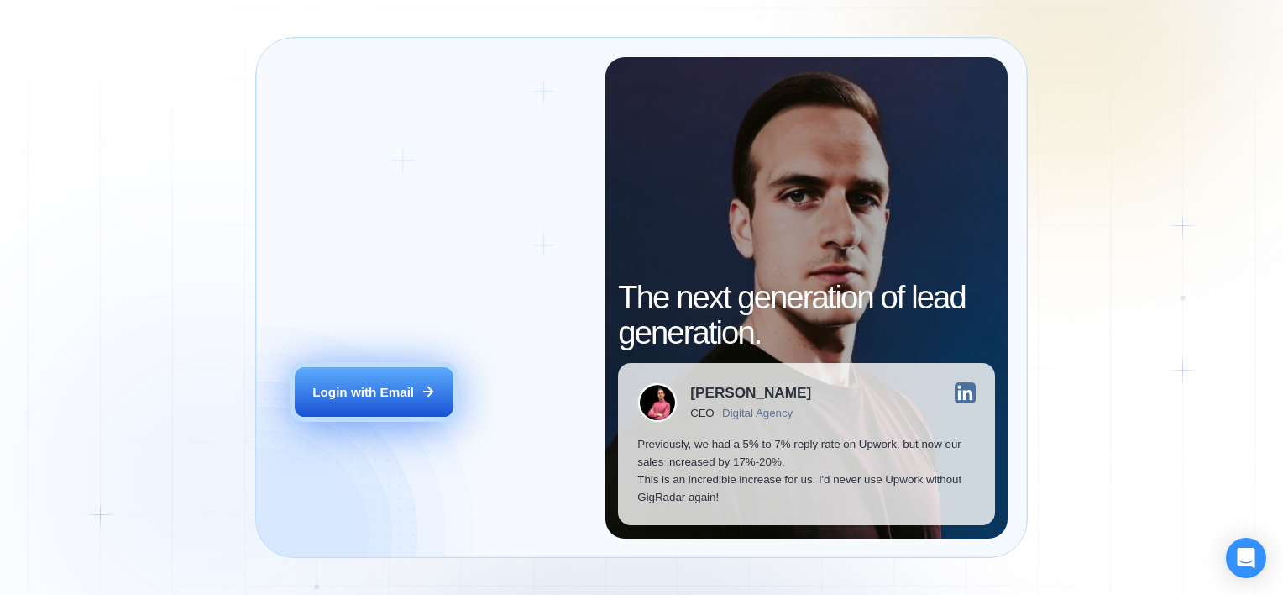
click at [358, 395] on div "Login with Email" at bounding box center [363, 392] width 102 height 18
click at [361, 369] on button "Login with Email" at bounding box center [374, 392] width 159 height 50
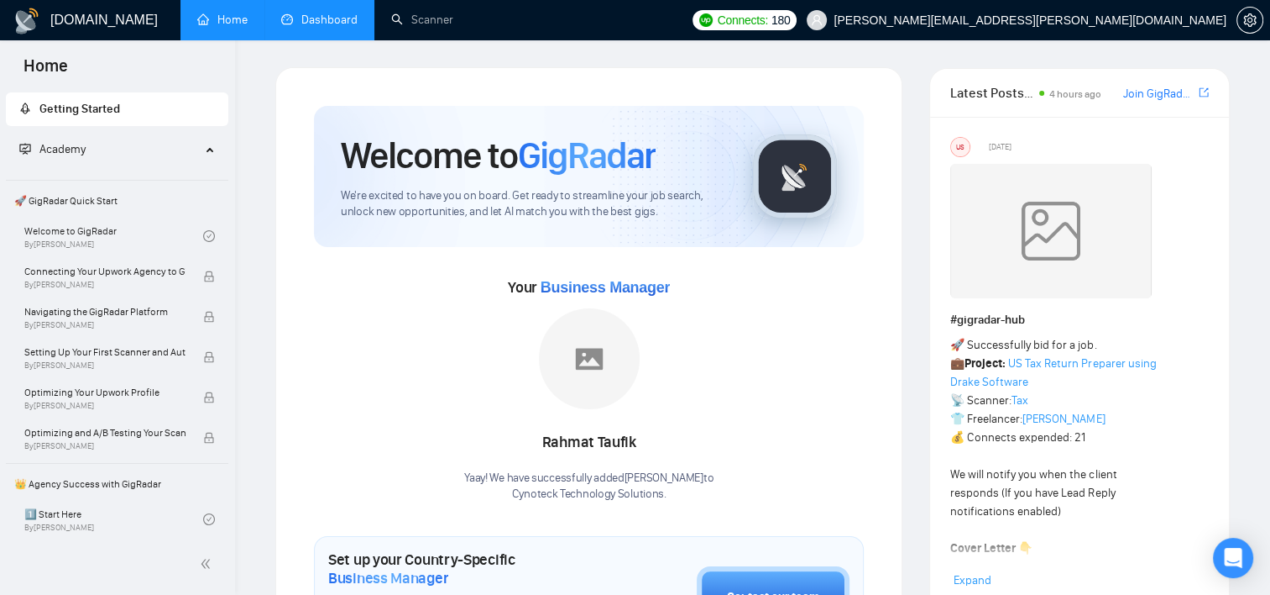
click at [320, 15] on link "Dashboard" at bounding box center [319, 20] width 76 height 14
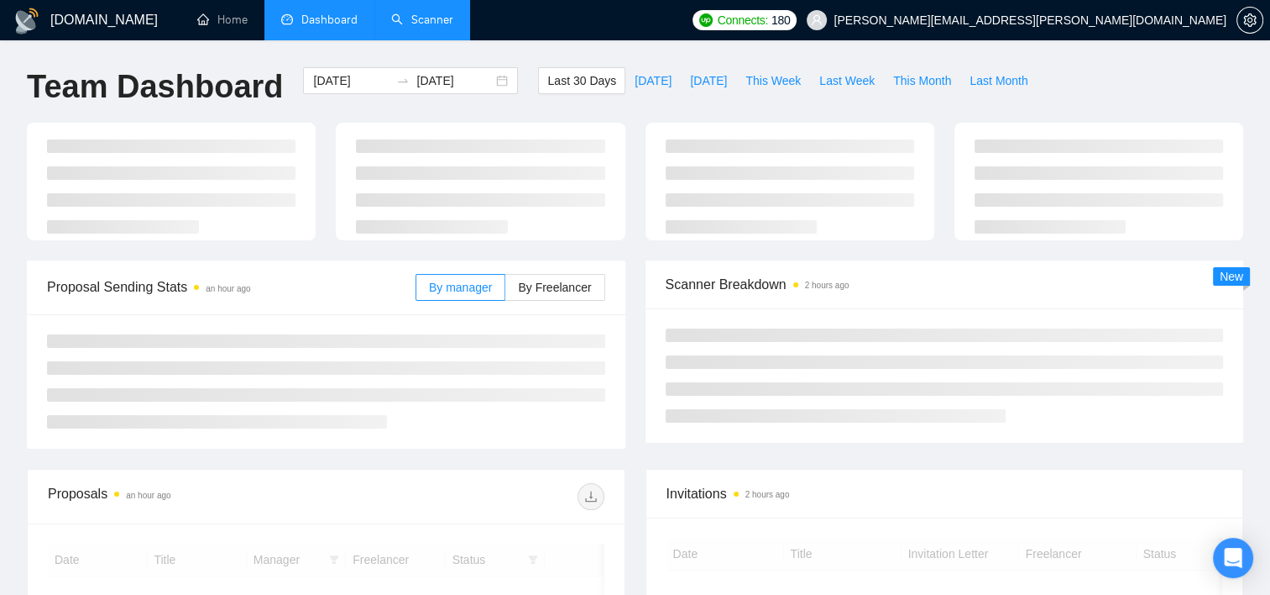
click at [411, 14] on link "Scanner" at bounding box center [422, 20] width 62 height 14
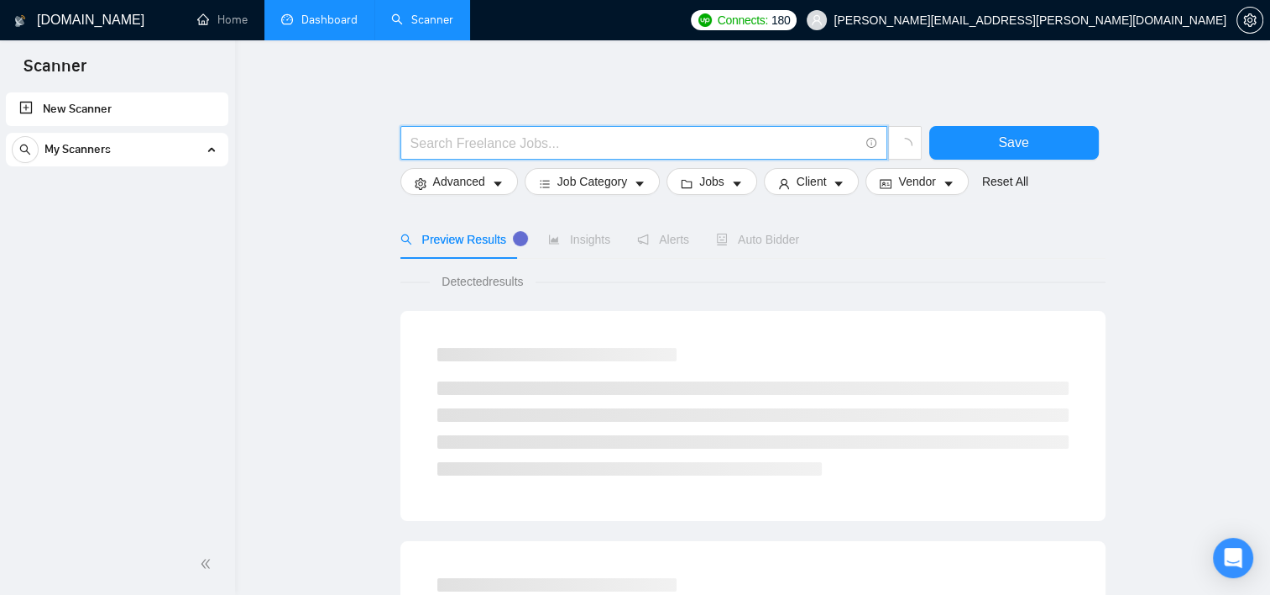
click at [650, 134] on input "text" at bounding box center [635, 143] width 448 height 21
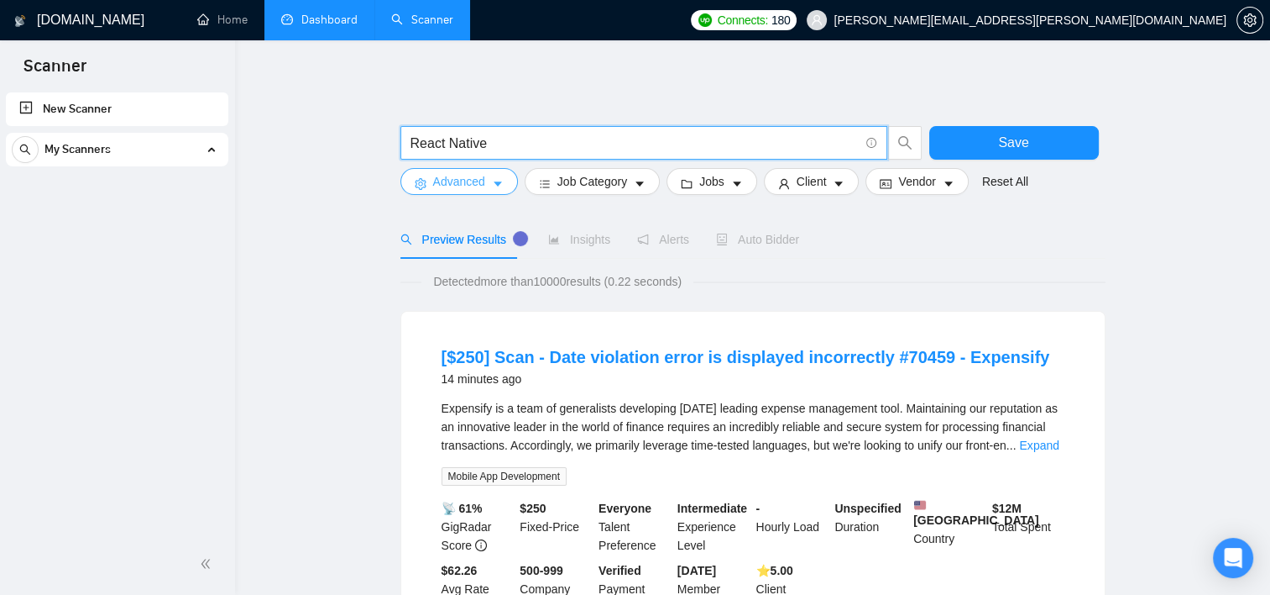
type input "React Native"
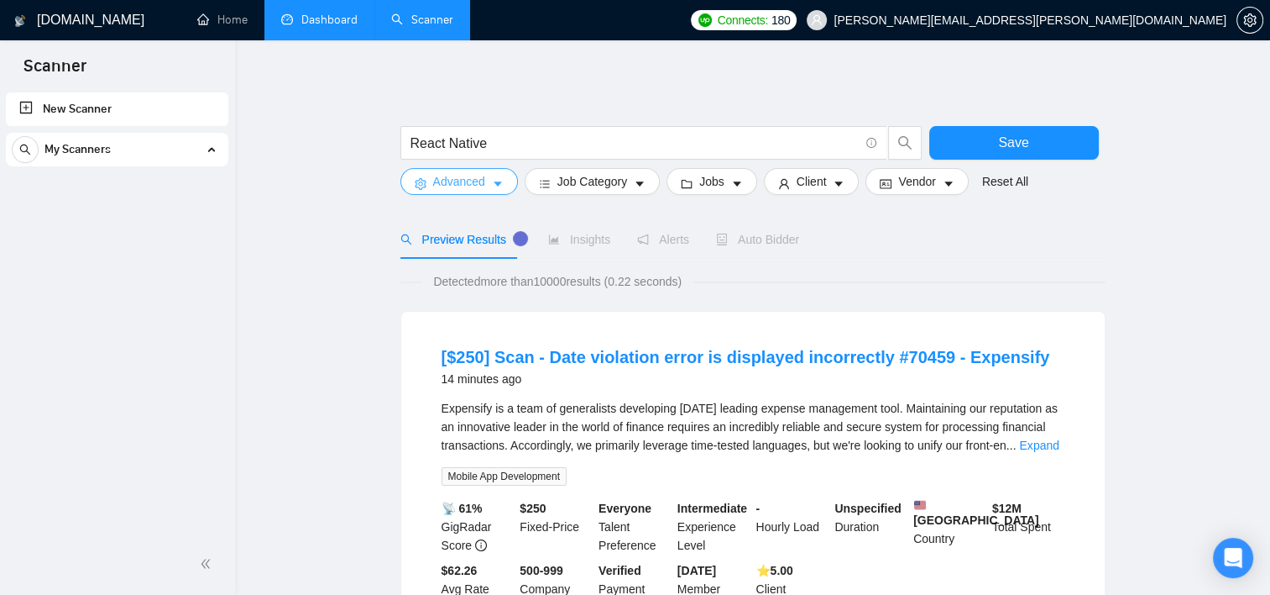
click at [504, 177] on button "Advanced" at bounding box center [460, 181] width 118 height 27
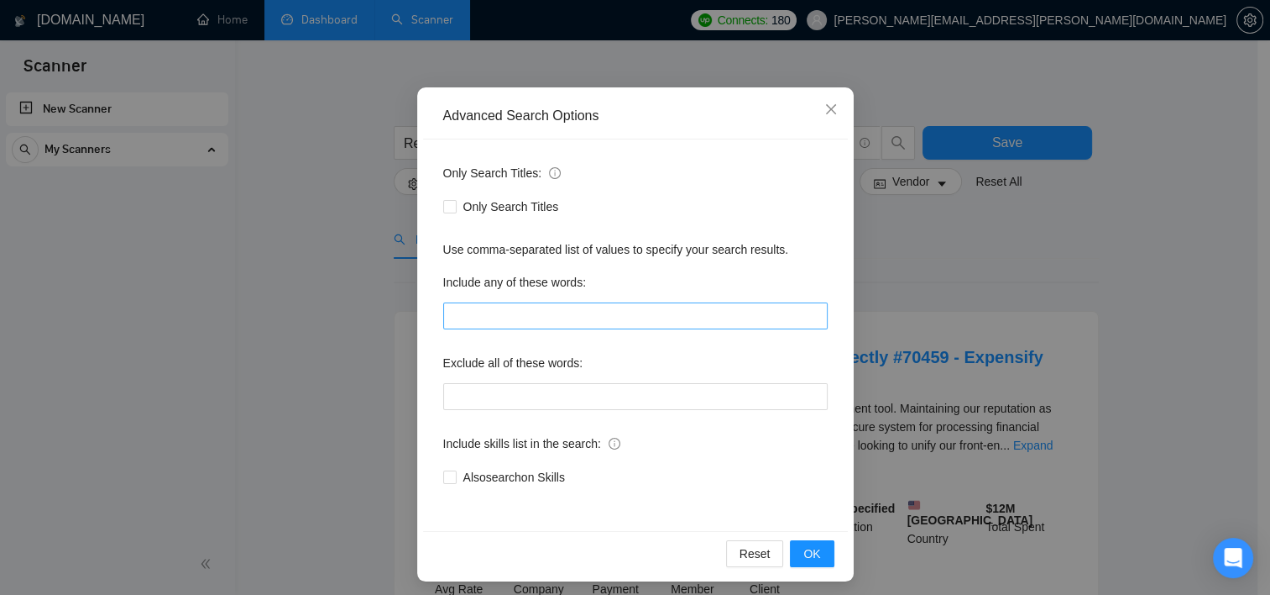
scroll to position [104, 0]
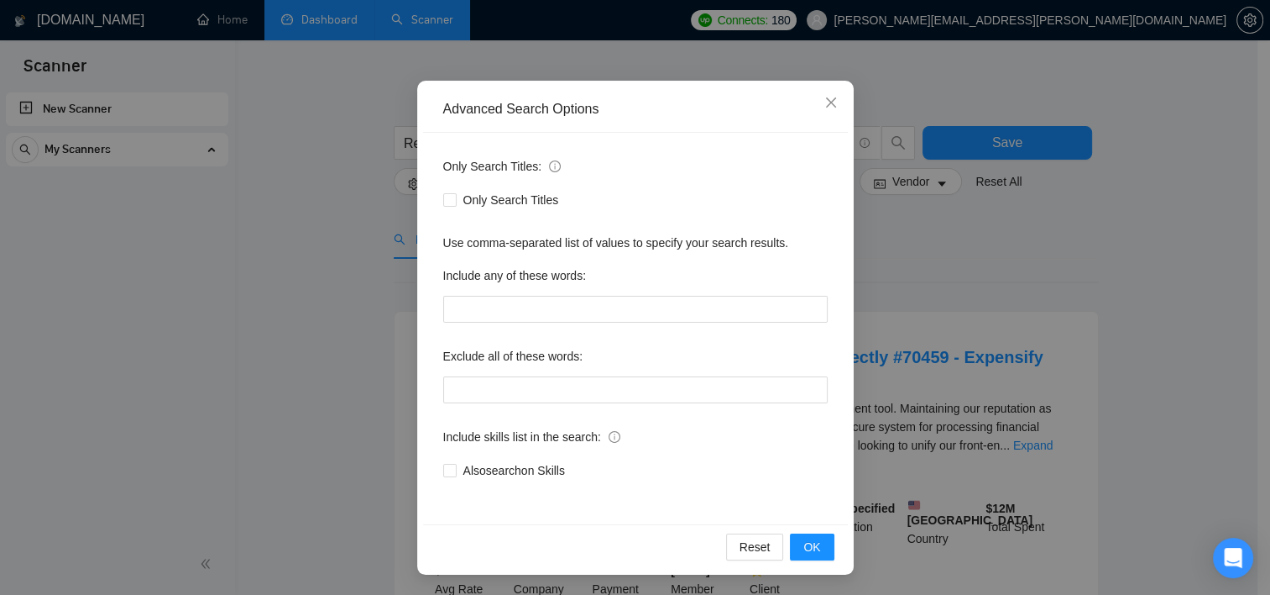
click at [951, 249] on div "Advanced Search Options Only Search Titles: Only Search Titles Use comma-separa…" at bounding box center [635, 297] width 1270 height 595
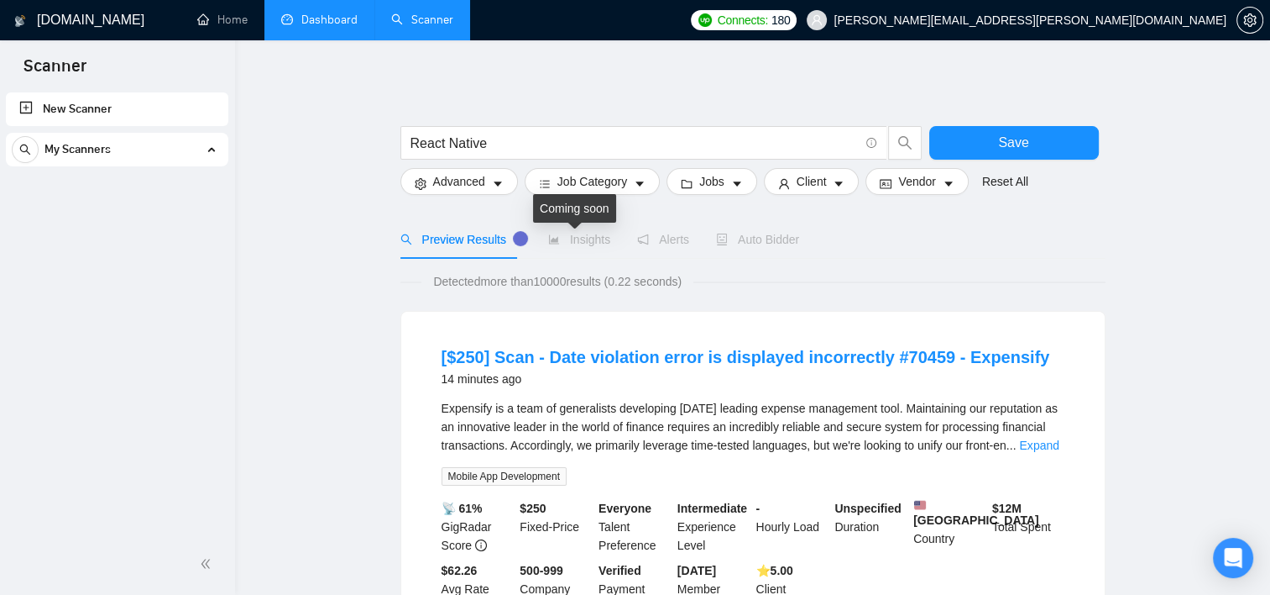
click at [577, 242] on span "Insights" at bounding box center [579, 239] width 62 height 13
click at [625, 169] on button "Job Category" at bounding box center [592, 181] width 135 height 27
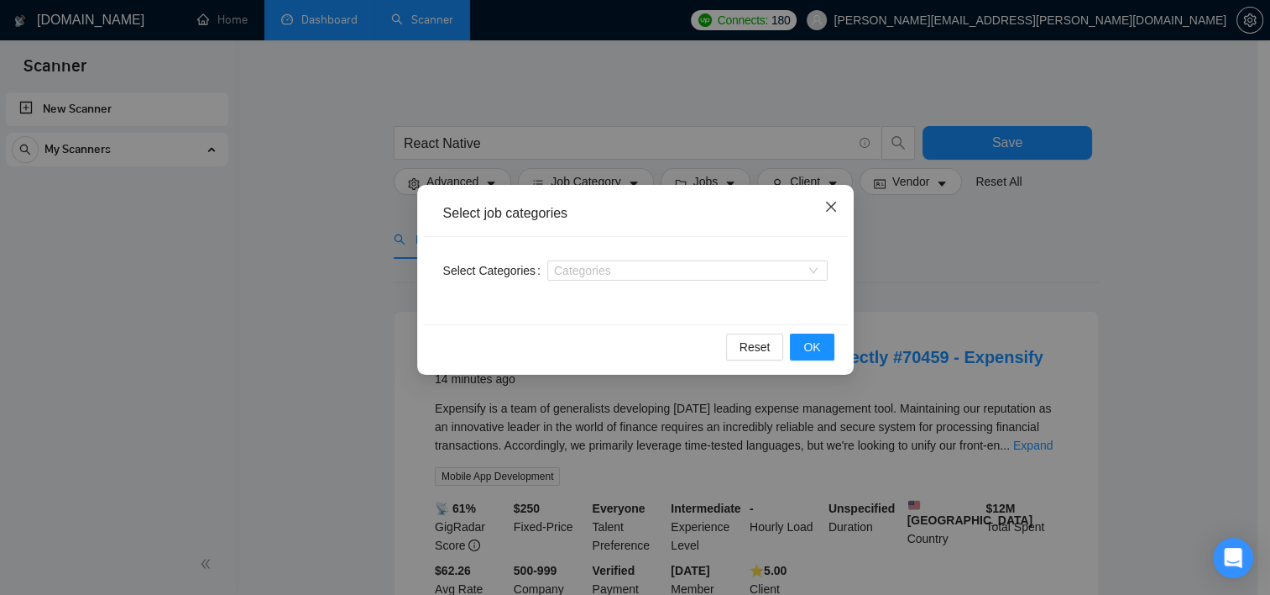
click at [833, 208] on icon "close" at bounding box center [831, 206] width 13 height 13
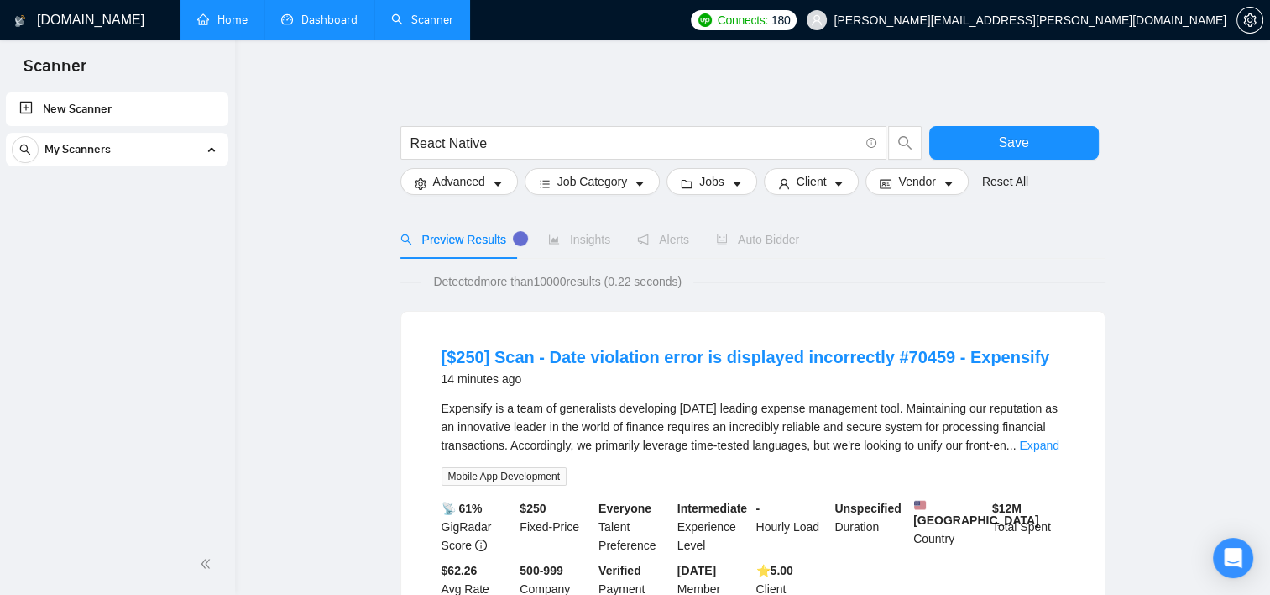
click at [230, 15] on link "Home" at bounding box center [222, 20] width 50 height 14
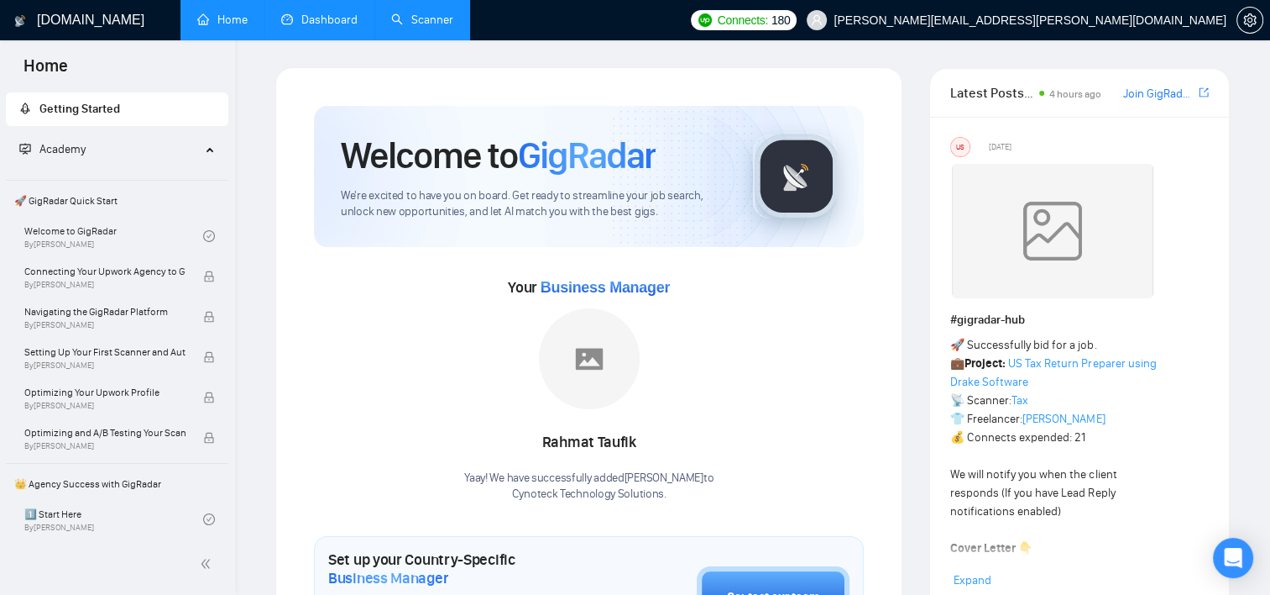
click at [321, 13] on link "Dashboard" at bounding box center [319, 20] width 76 height 14
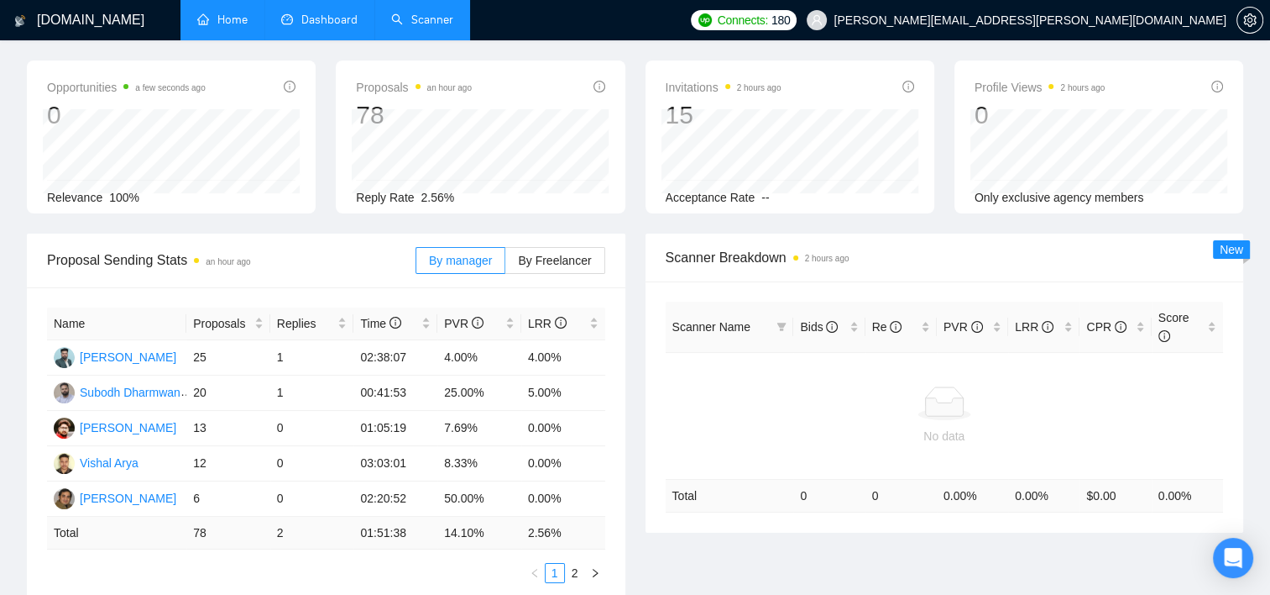
scroll to position [63, 0]
click at [1085, 195] on span "Only exclusive agency members" at bounding box center [1060, 196] width 170 height 13
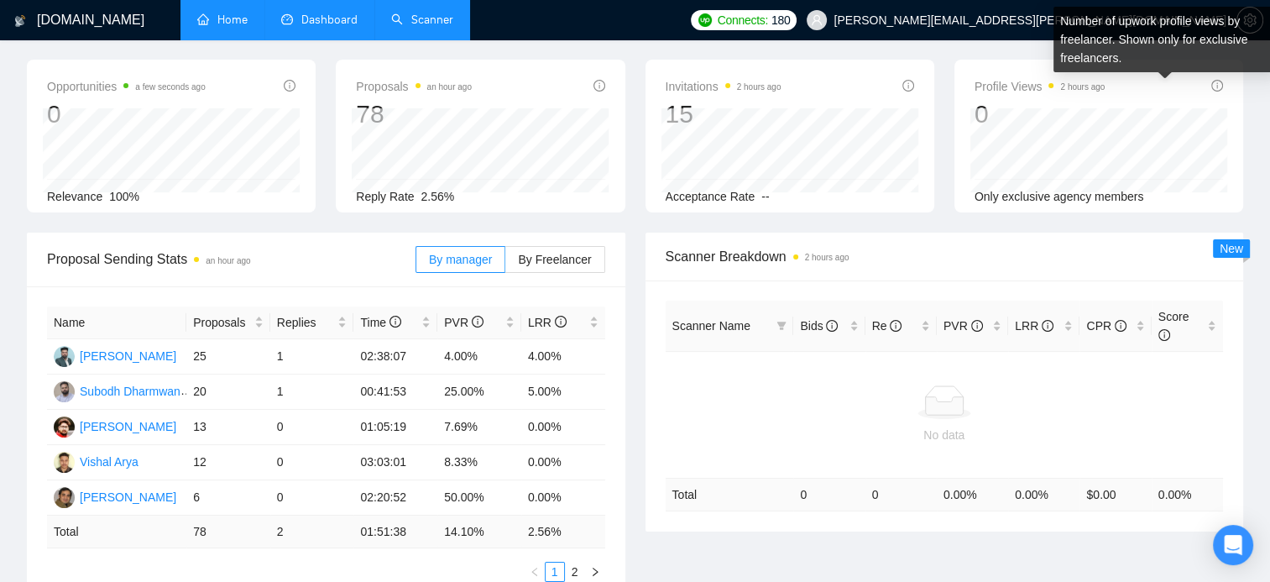
click at [1212, 84] on icon "info-circle" at bounding box center [1218, 86] width 12 height 12
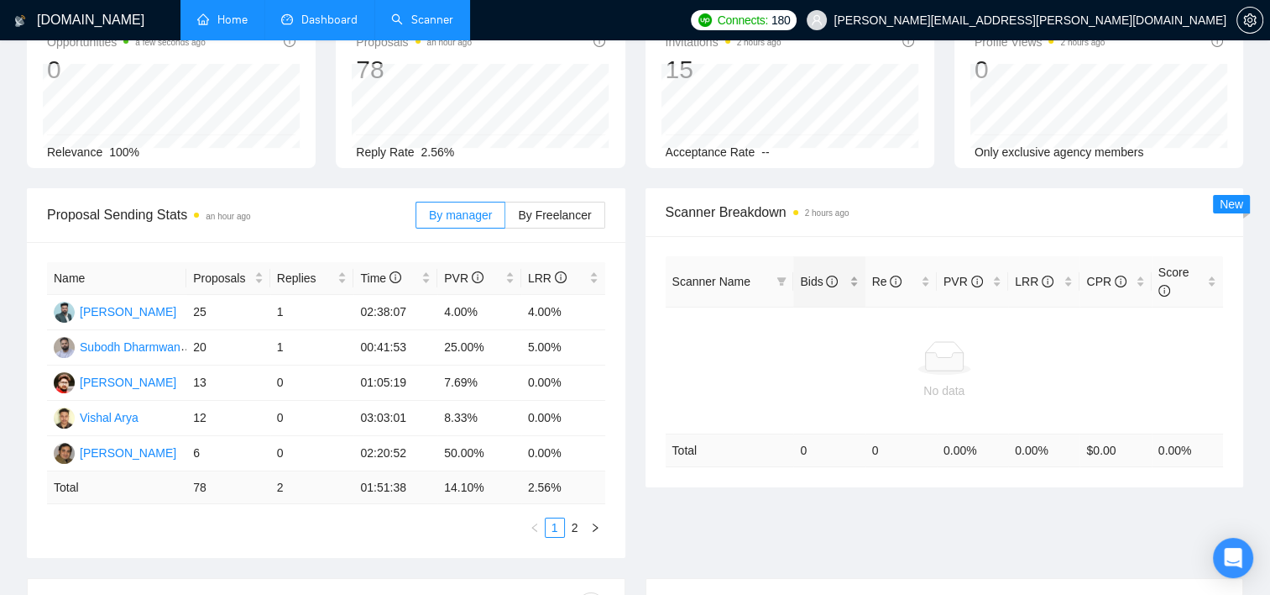
scroll to position [0, 0]
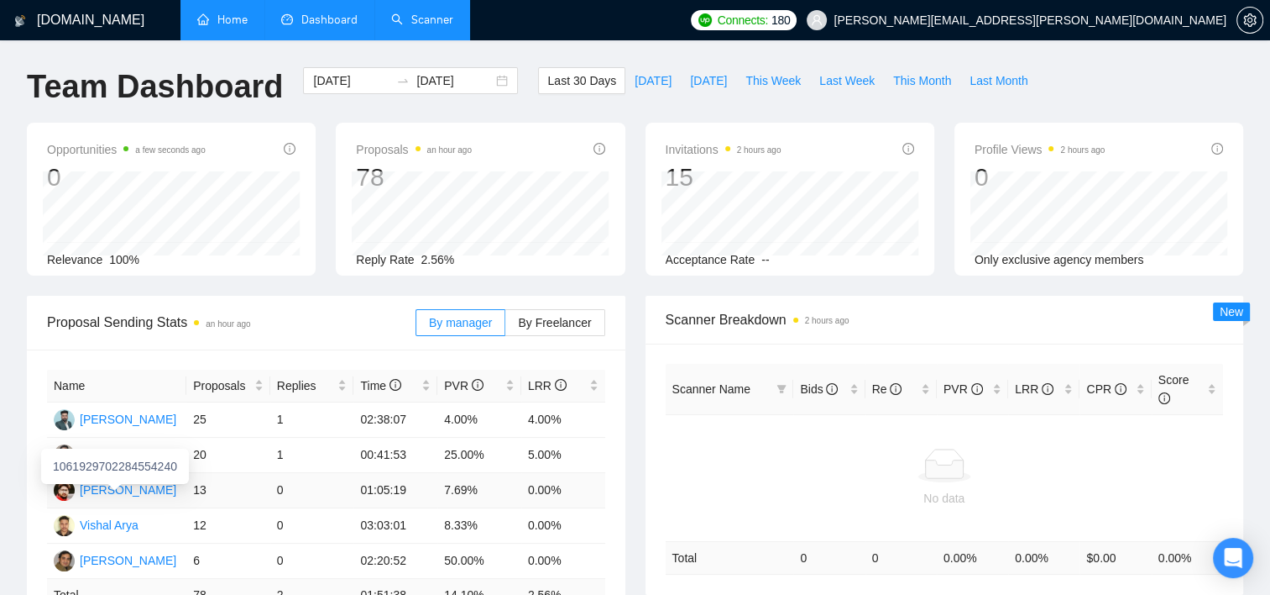
click at [138, 495] on div "[PERSON_NAME]" at bounding box center [128, 489] width 97 height 18
click at [218, 24] on link "Home" at bounding box center [222, 20] width 50 height 14
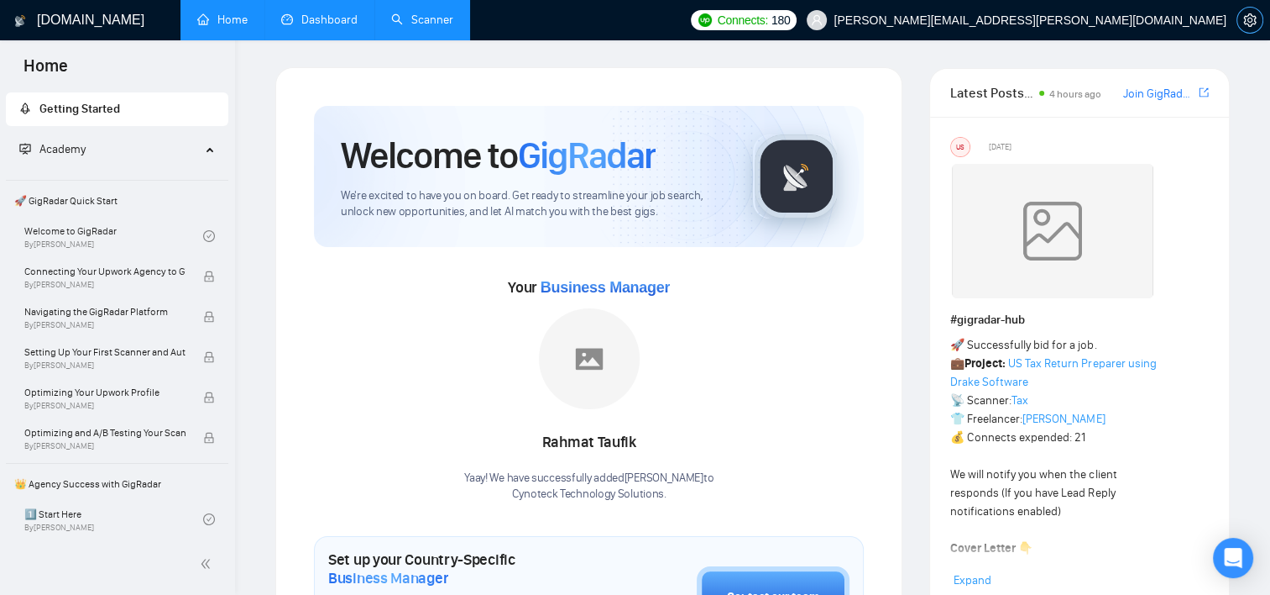
click at [1242, 22] on span "setting" at bounding box center [1250, 19] width 25 height 13
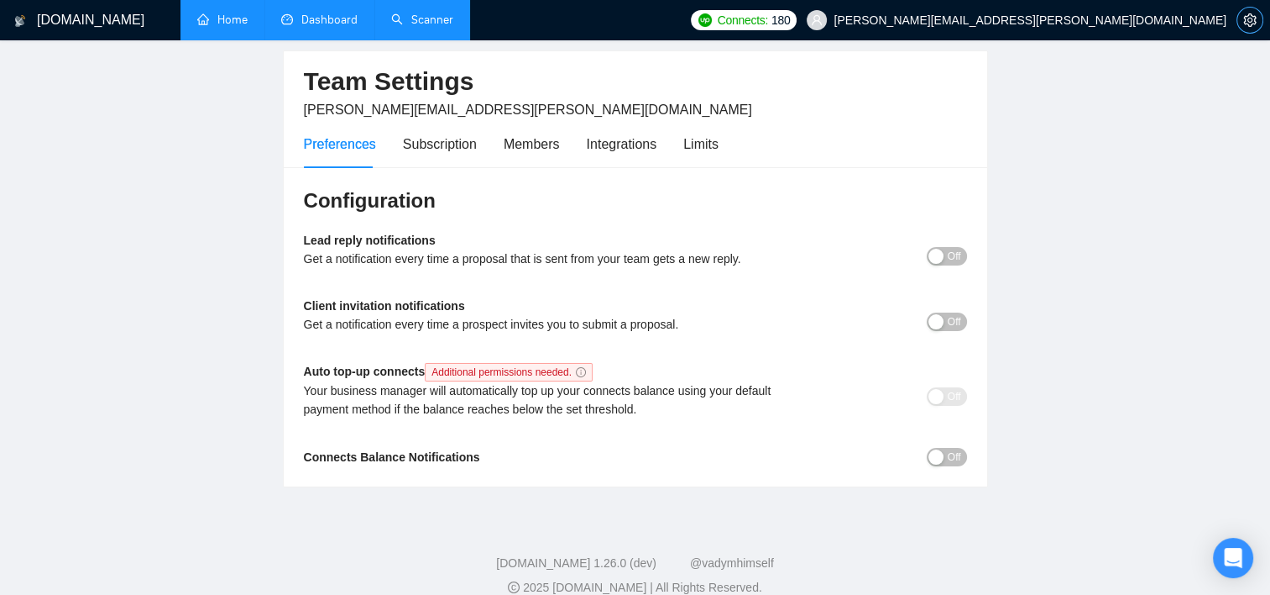
scroll to position [81, 0]
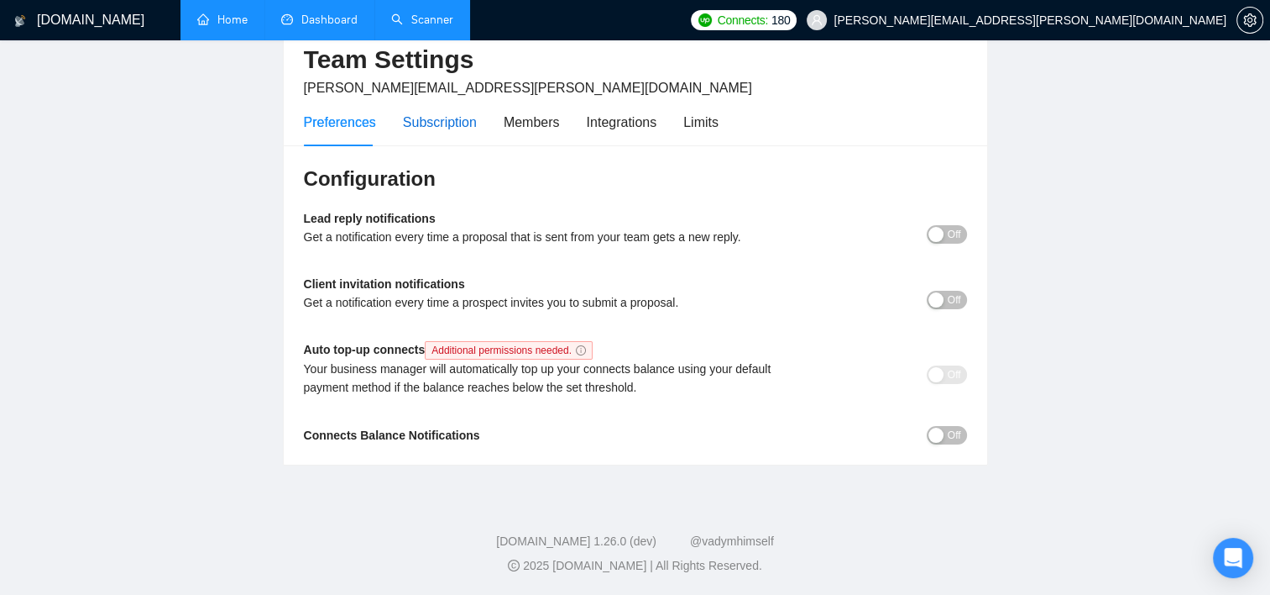
click at [441, 125] on div "Subscription" at bounding box center [440, 122] width 74 height 21
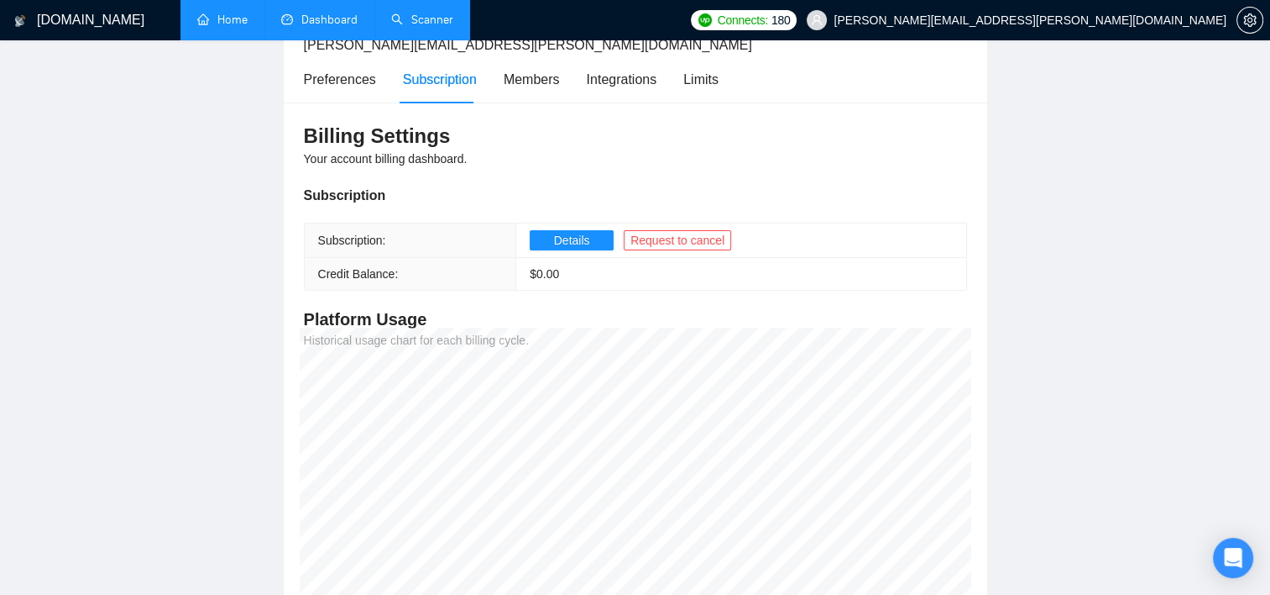
scroll to position [118, 0]
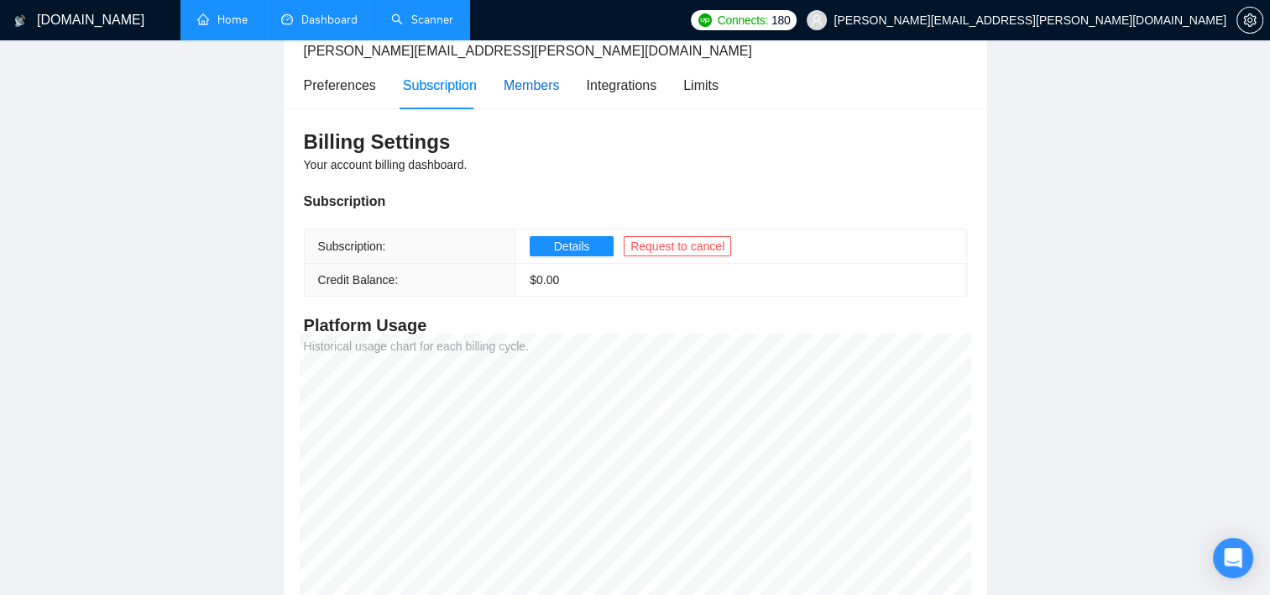
click at [514, 85] on div "Members" at bounding box center [532, 85] width 56 height 21
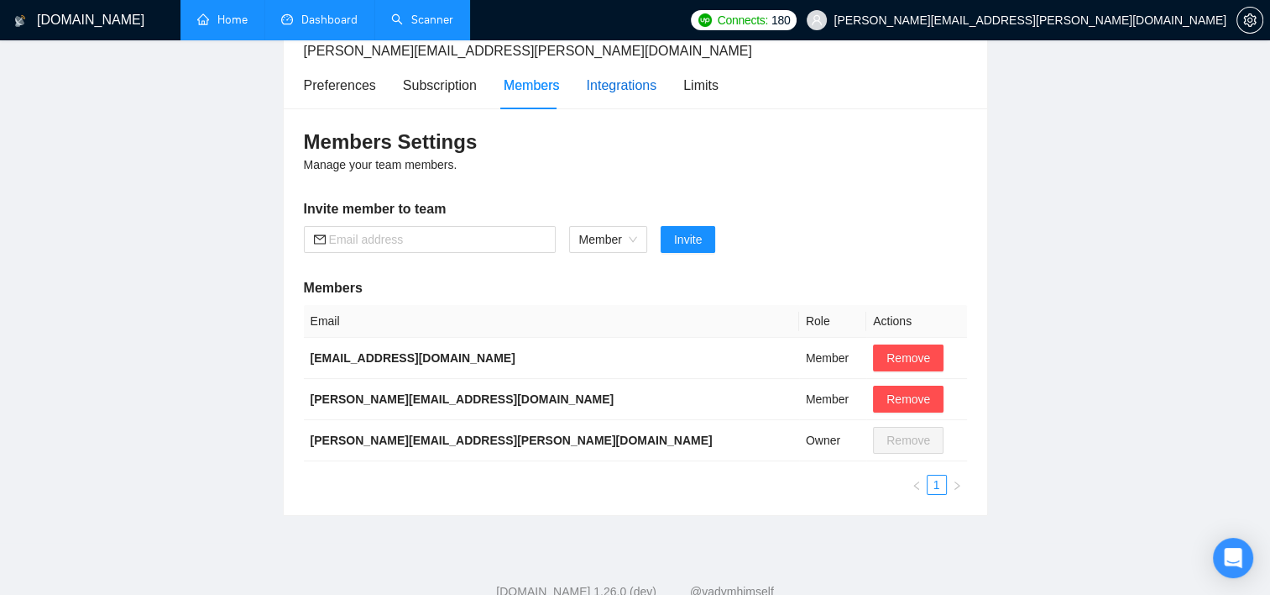
click at [610, 81] on div "Integrations" at bounding box center [622, 85] width 71 height 21
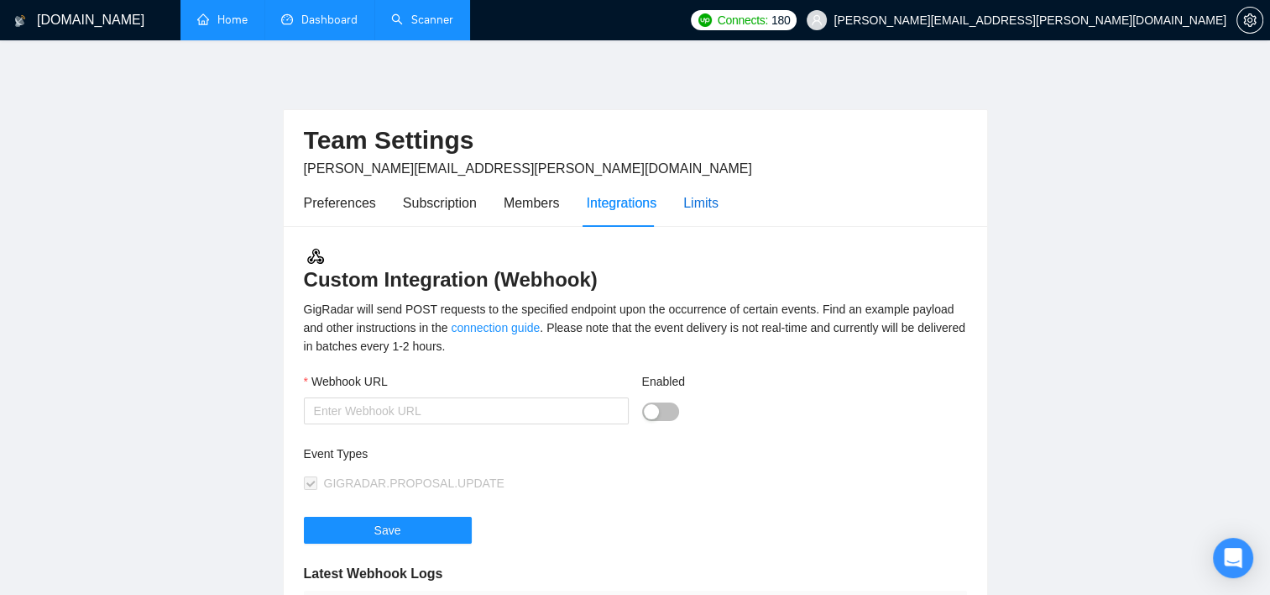
click at [705, 200] on div "Limits" at bounding box center [701, 202] width 35 height 21
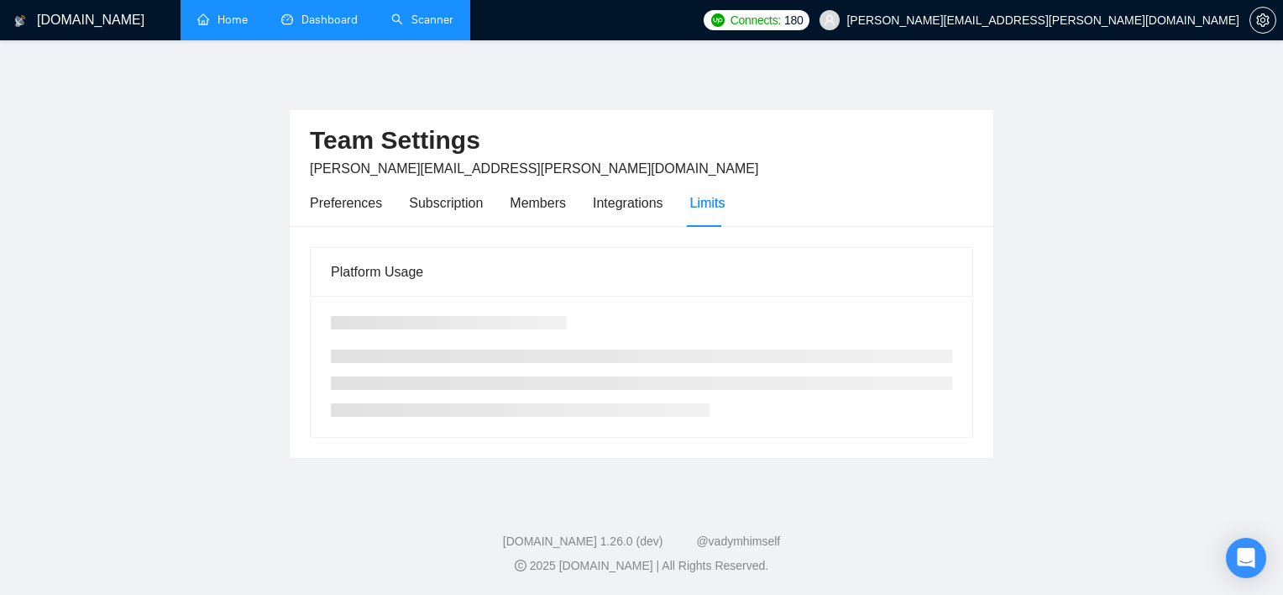
click at [333, 13] on link "Dashboard" at bounding box center [319, 20] width 76 height 14
